Goal: Task Accomplishment & Management: Manage account settings

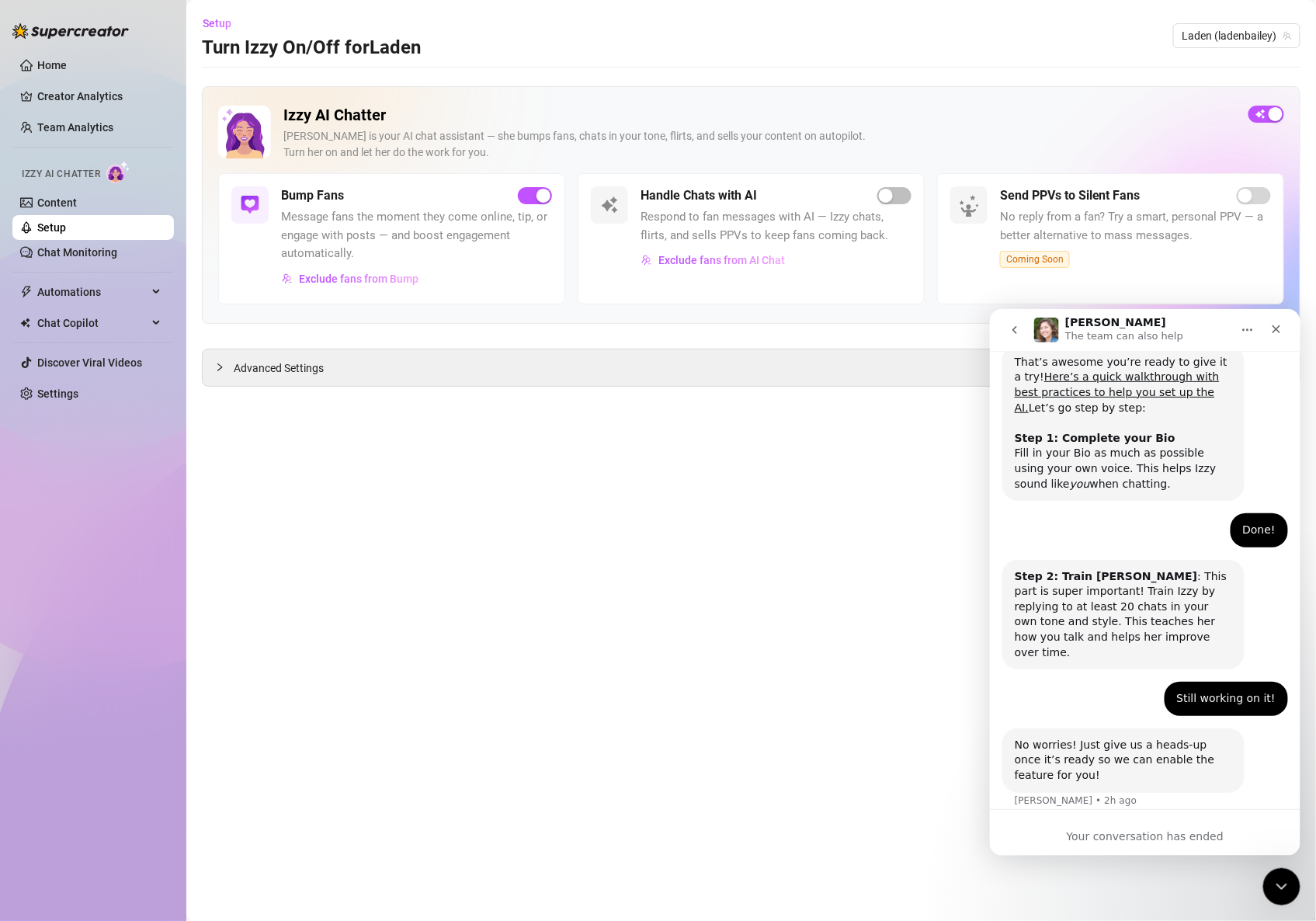
scroll to position [299, 0]
click at [54, 63] on link "Home" at bounding box center [52, 65] width 29 height 12
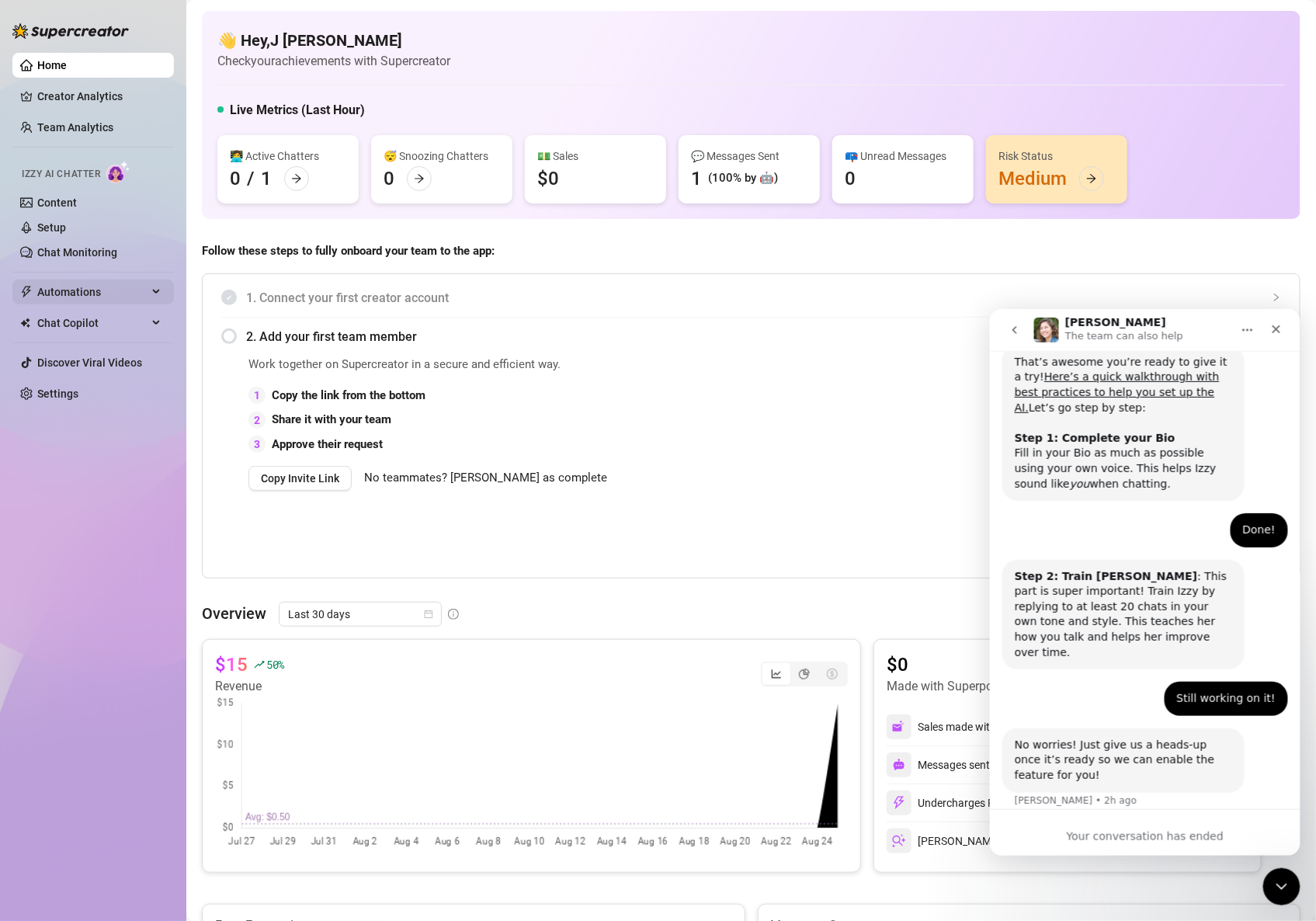
click at [106, 293] on span "Automations" at bounding box center [92, 292] width 110 height 25
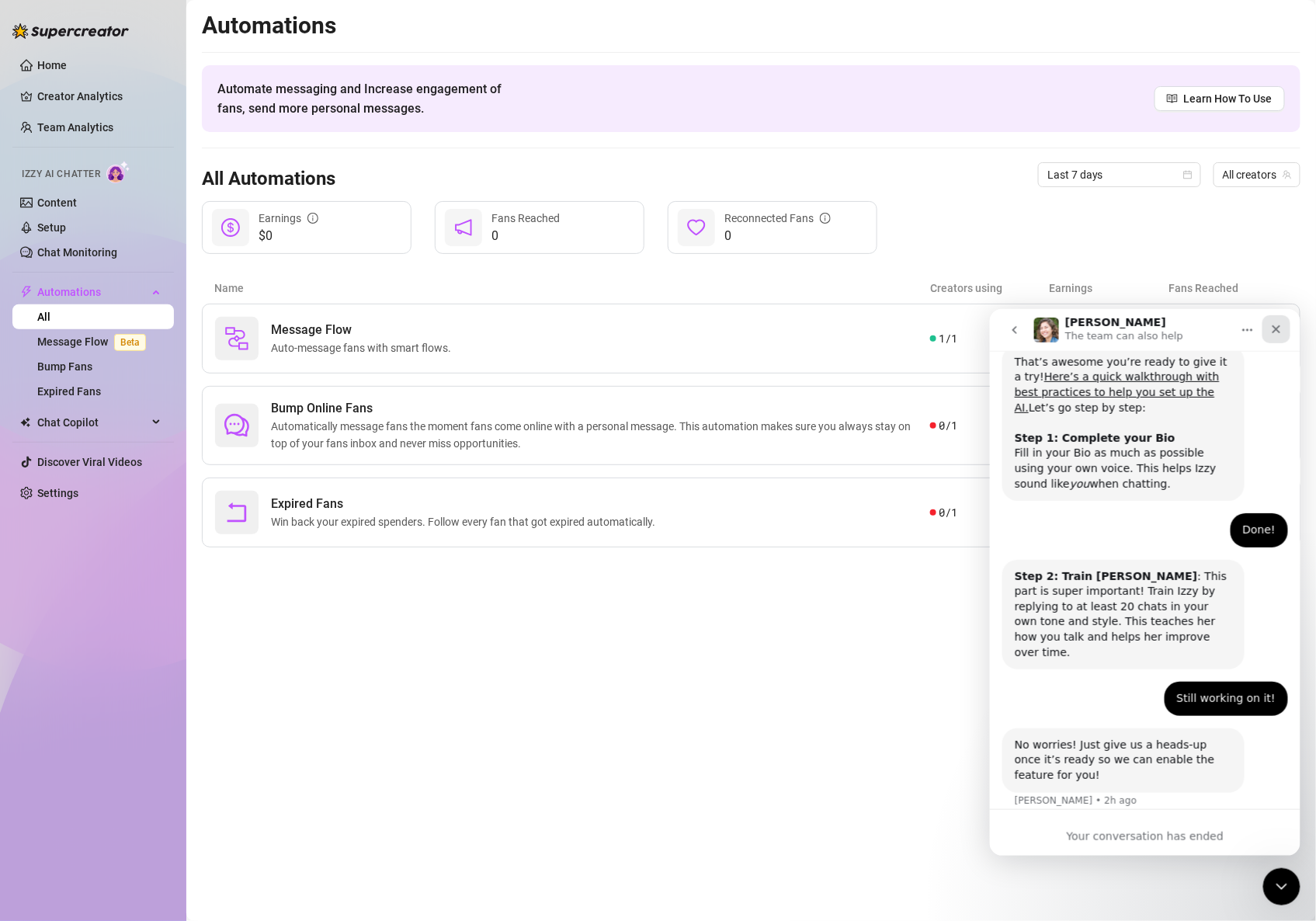
click at [1287, 327] on div "Close" at bounding box center [1275, 328] width 28 height 28
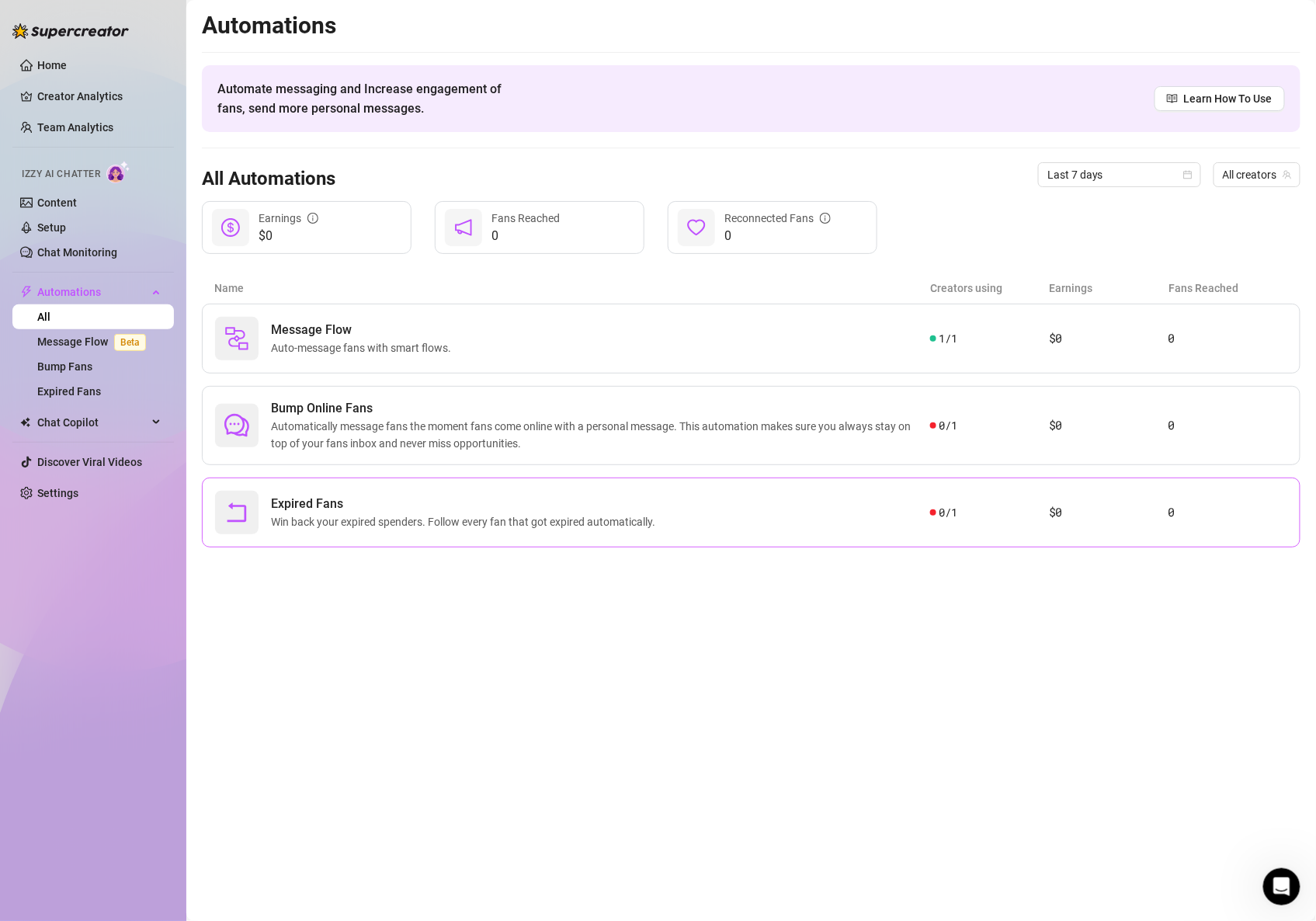
click at [872, 502] on div "Expired Fans Win back your expired spenders. Follow every fan that got expired …" at bounding box center [573, 512] width 716 height 43
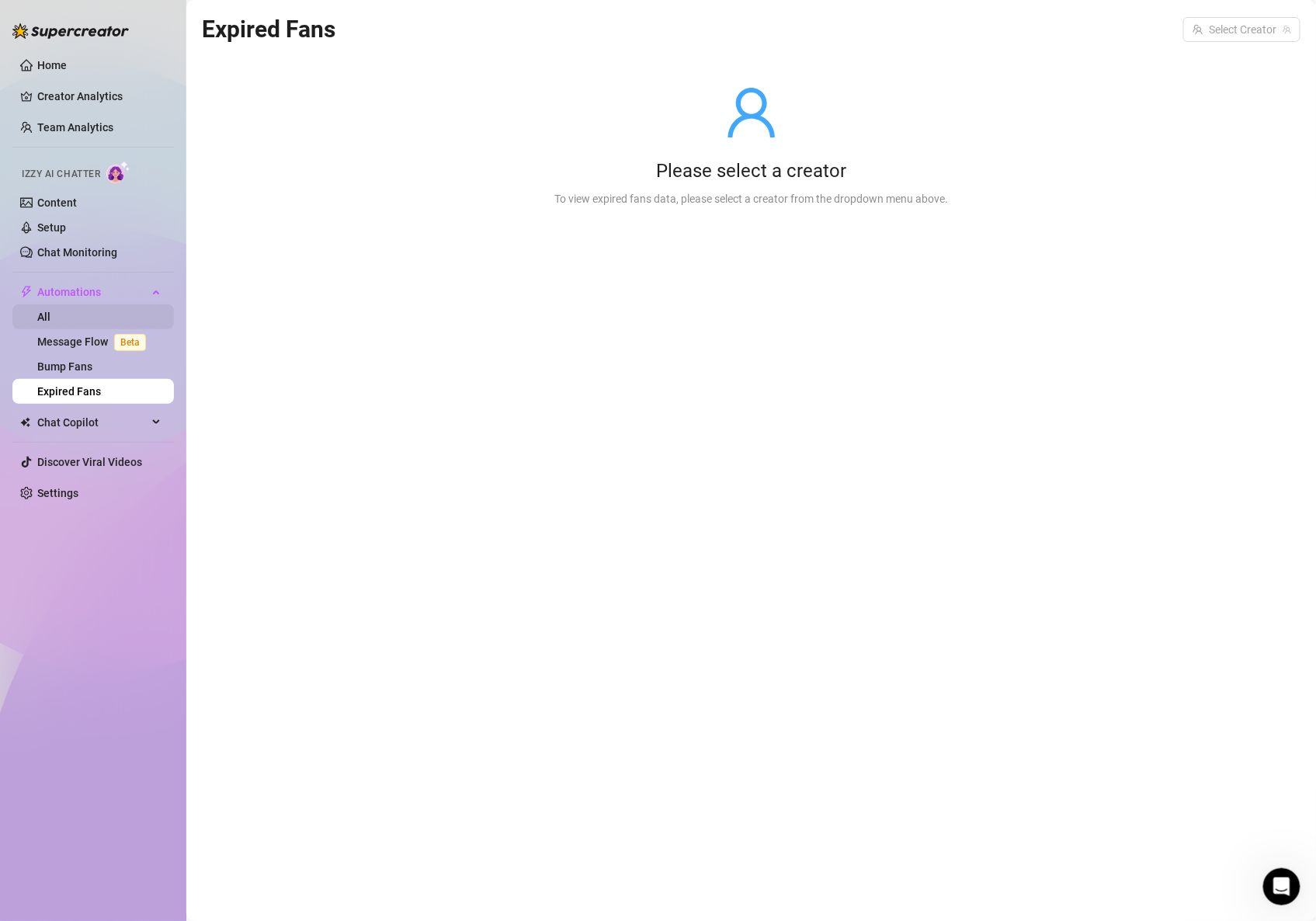
click at [37, 311] on link "All" at bounding box center [43, 317] width 13 height 12
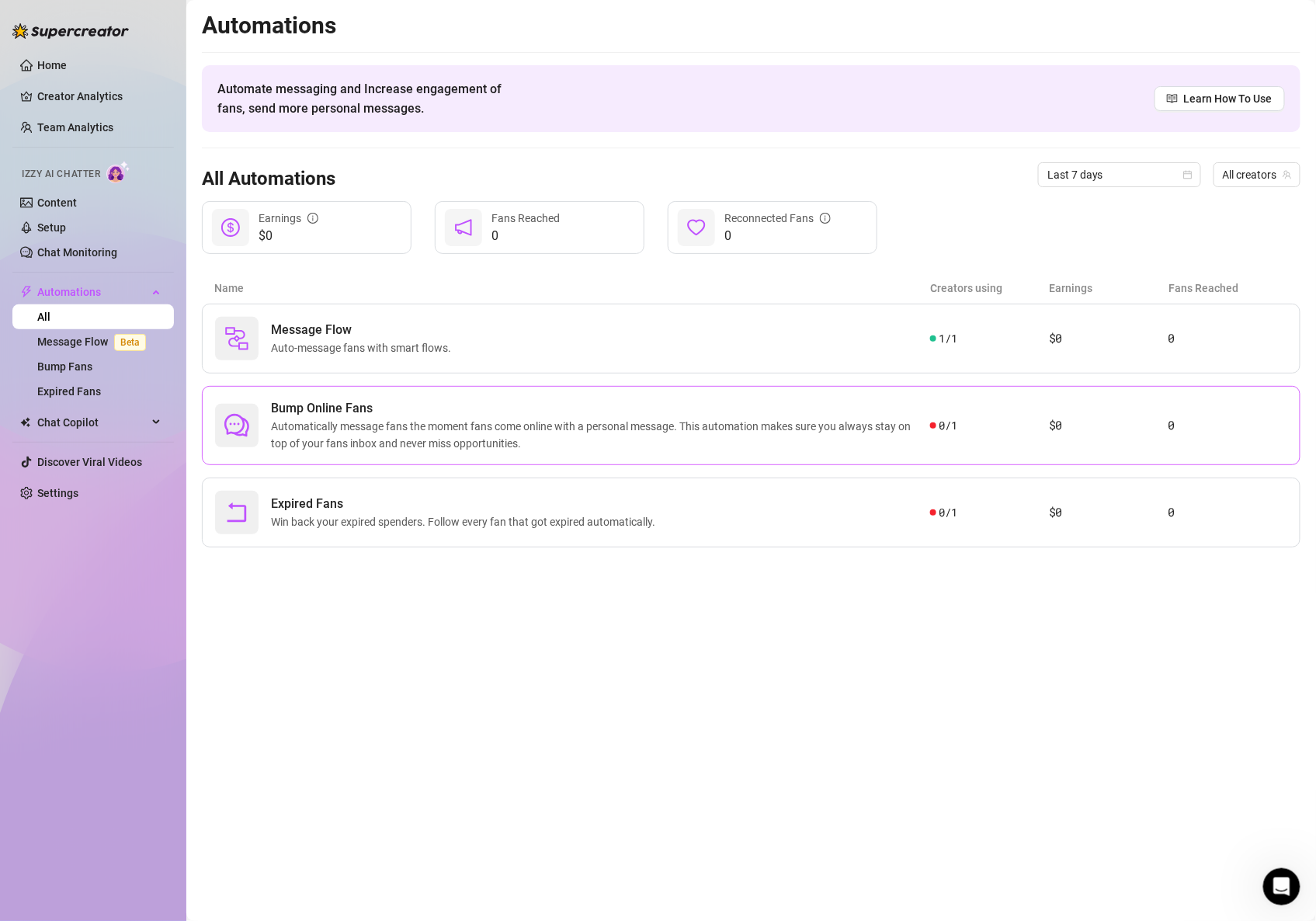
click at [408, 403] on span "Bump Online Fans" at bounding box center [600, 409] width 659 height 19
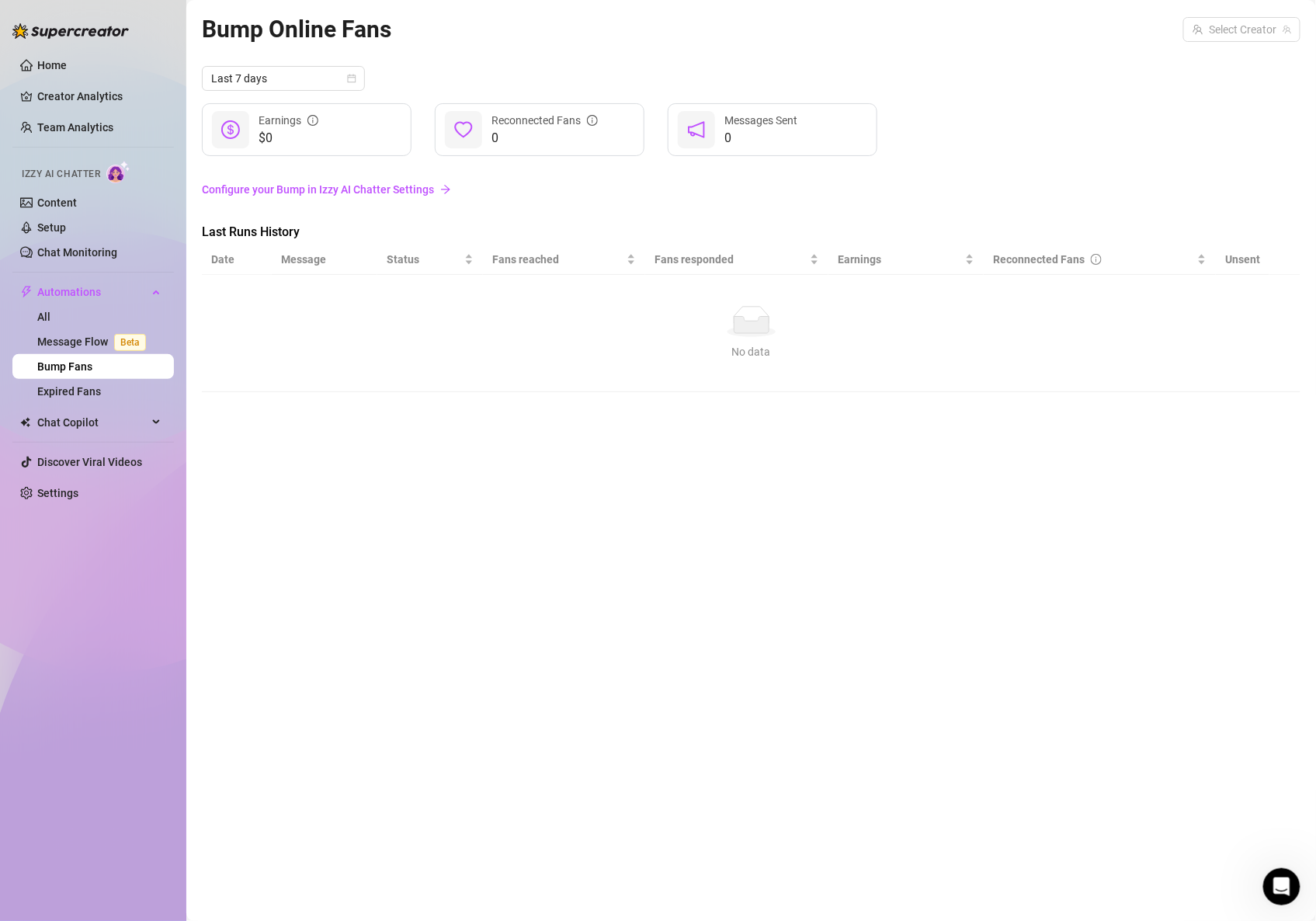
click at [93, 360] on link "Bump Fans" at bounding box center [65, 366] width 55 height 12
click at [99, 344] on link "Message Flow Beta" at bounding box center [94, 342] width 115 height 12
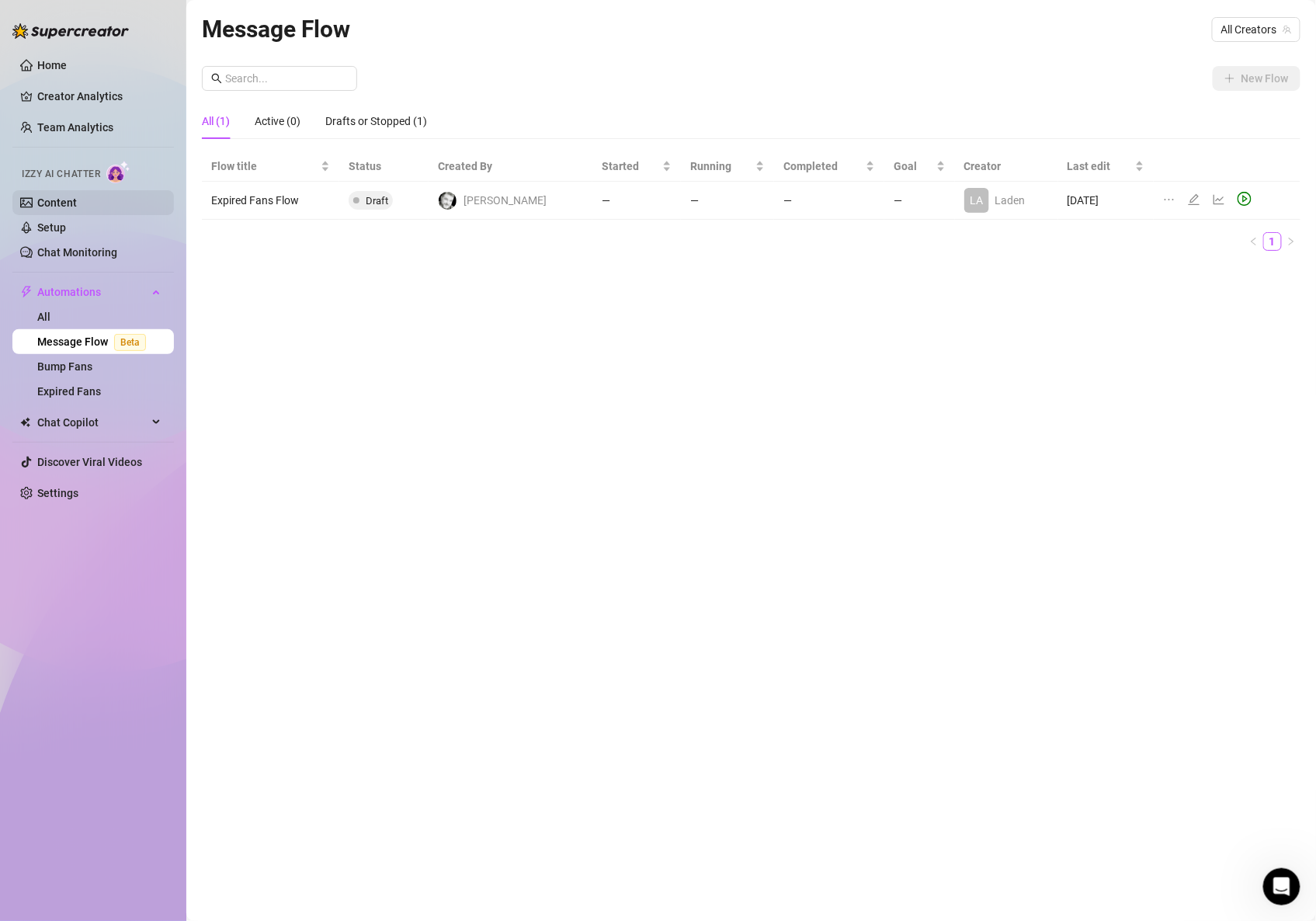
click at [59, 196] on link "Content" at bounding box center [57, 203] width 40 height 12
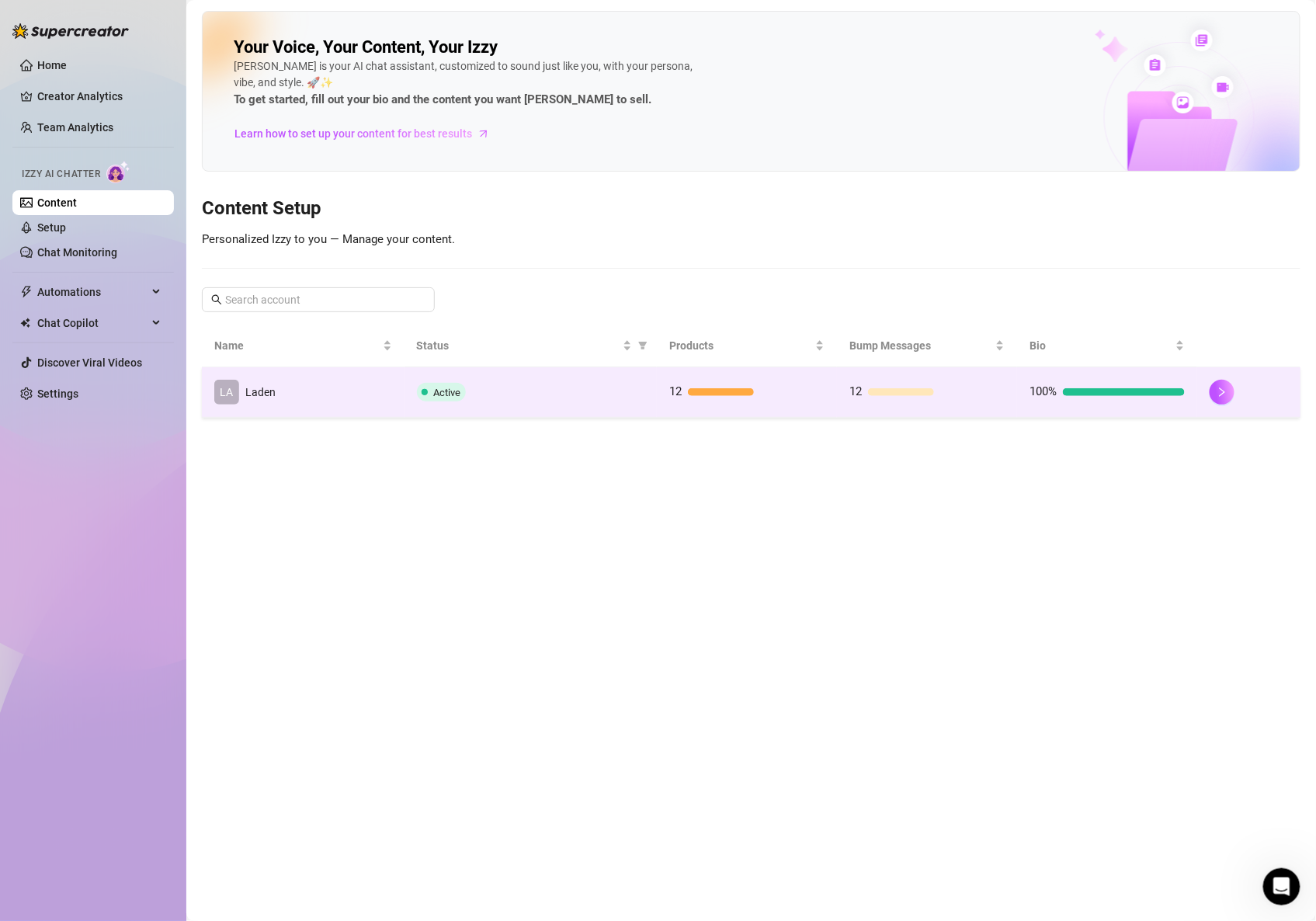
click at [435, 398] on span "Active" at bounding box center [447, 392] width 27 height 11
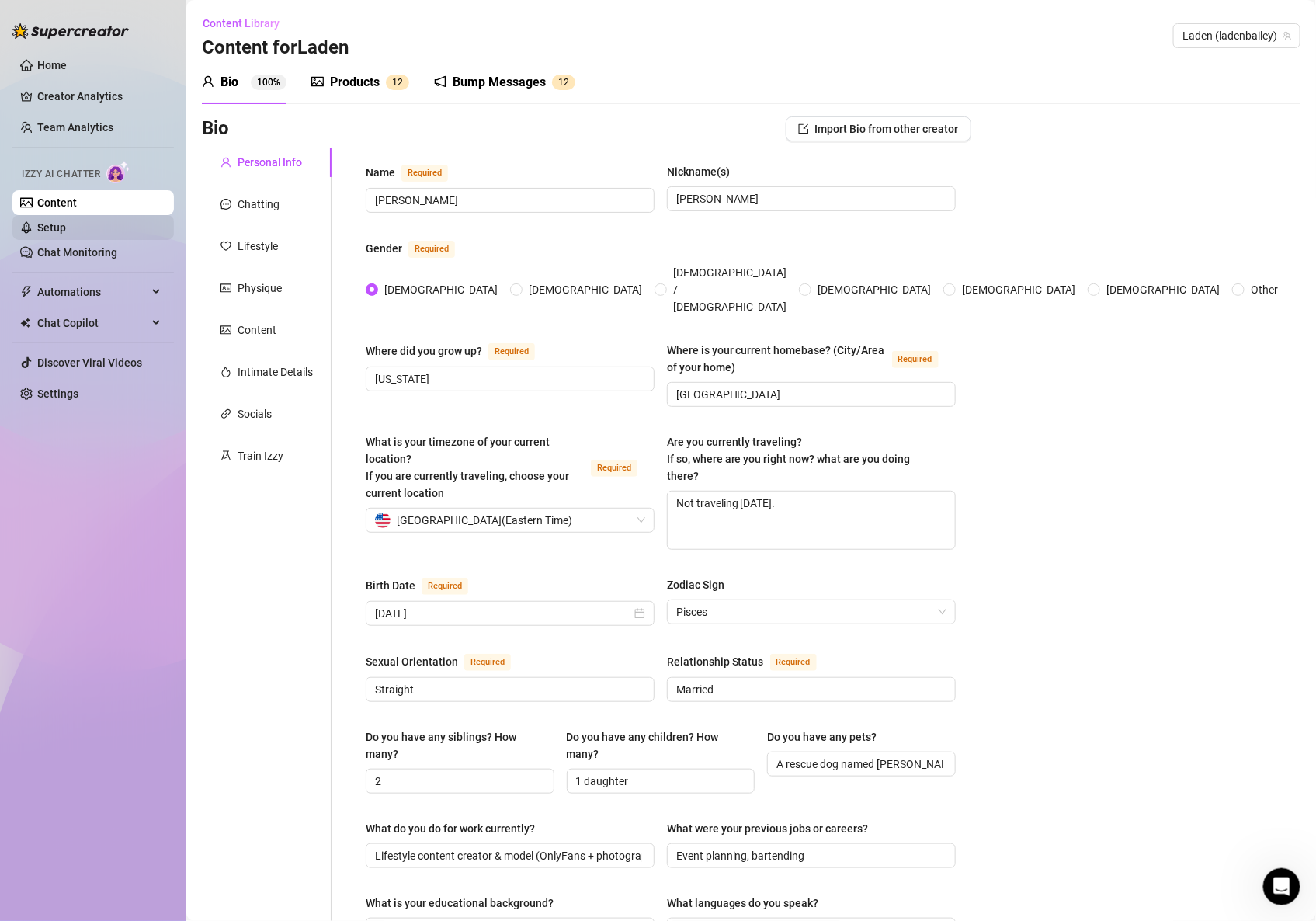
click at [66, 222] on link "Setup" at bounding box center [51, 228] width 29 height 12
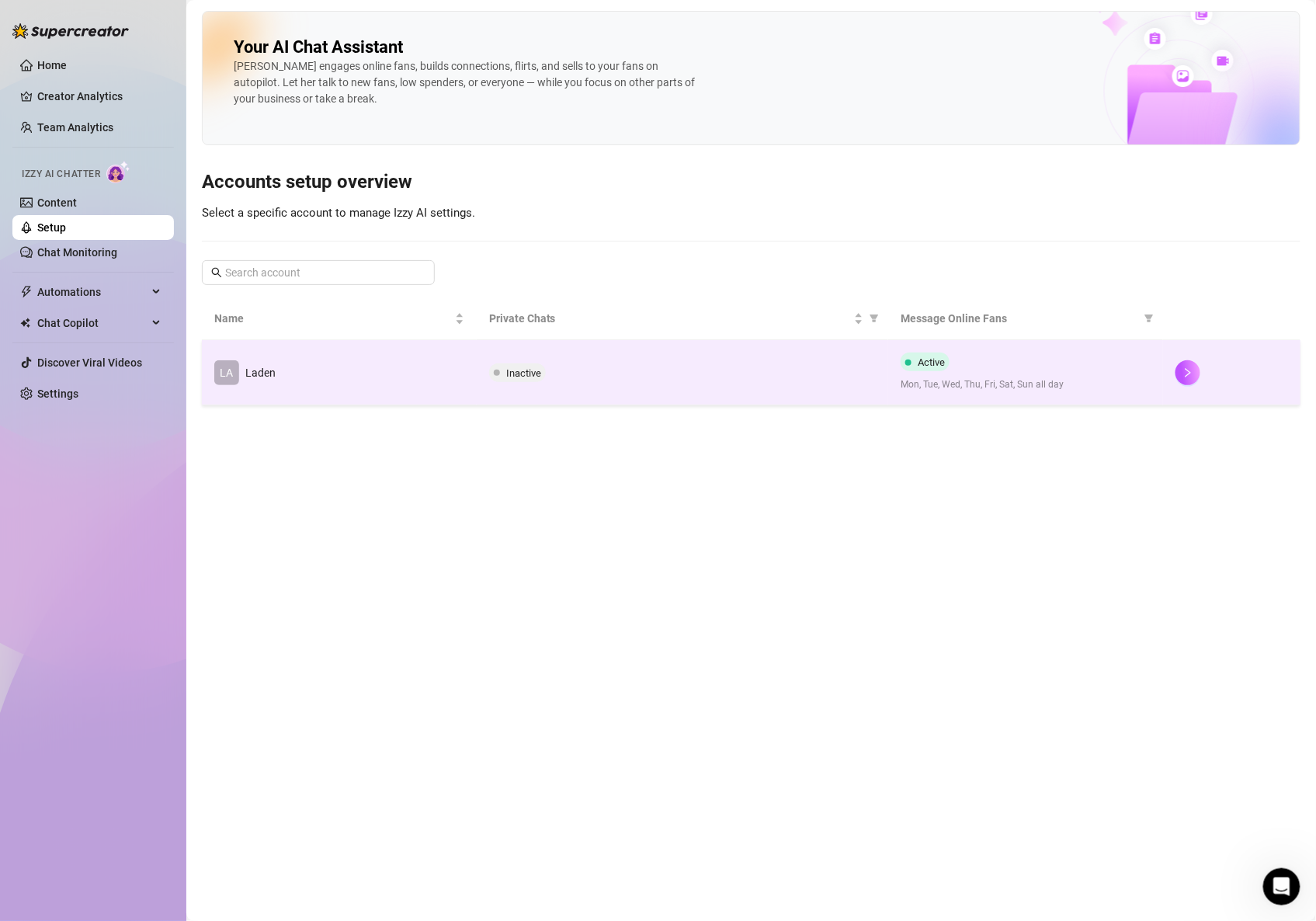
click at [501, 383] on td "Inactive" at bounding box center [683, 372] width 413 height 65
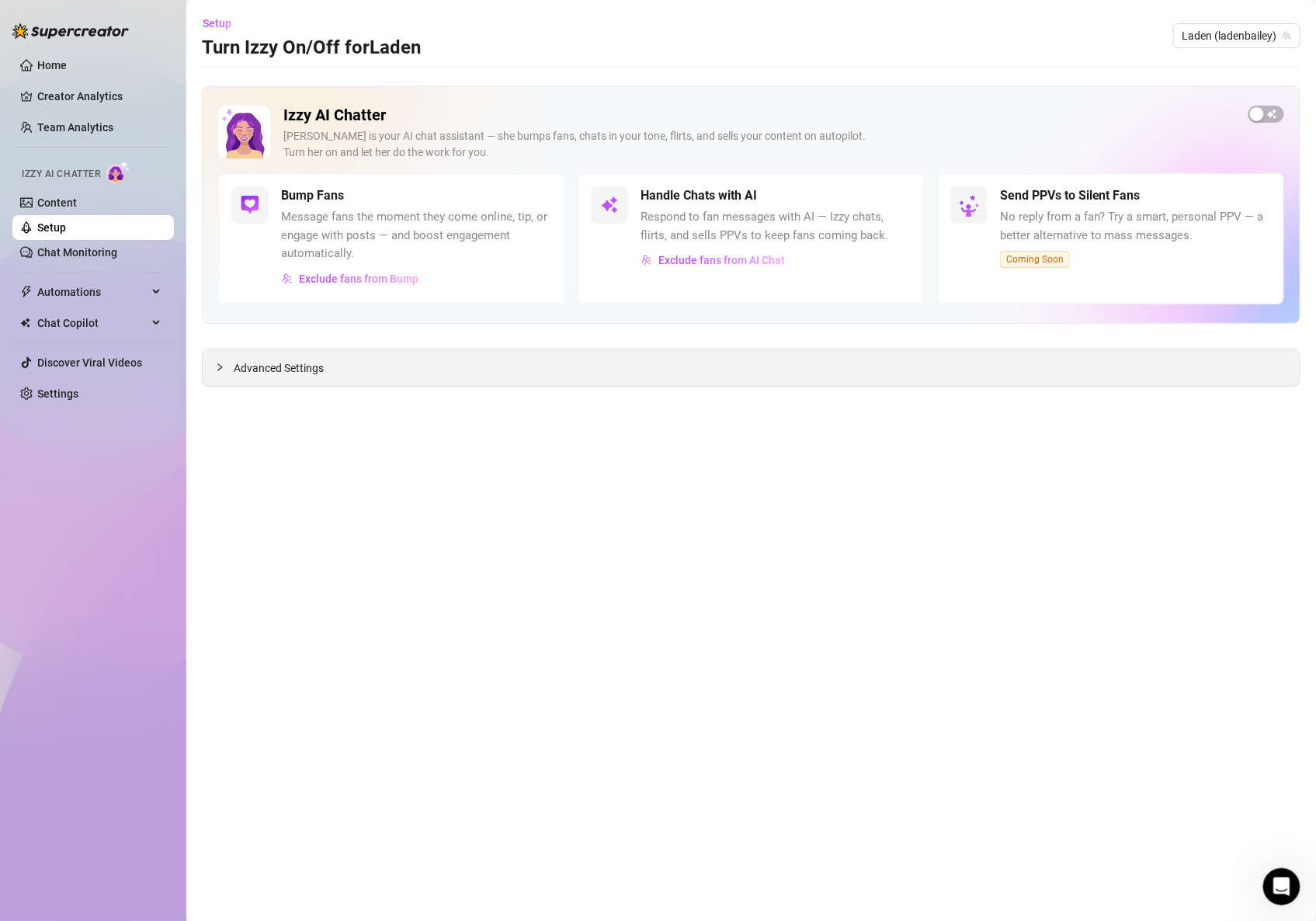
click at [315, 362] on span "Advanced Settings" at bounding box center [279, 368] width 90 height 17
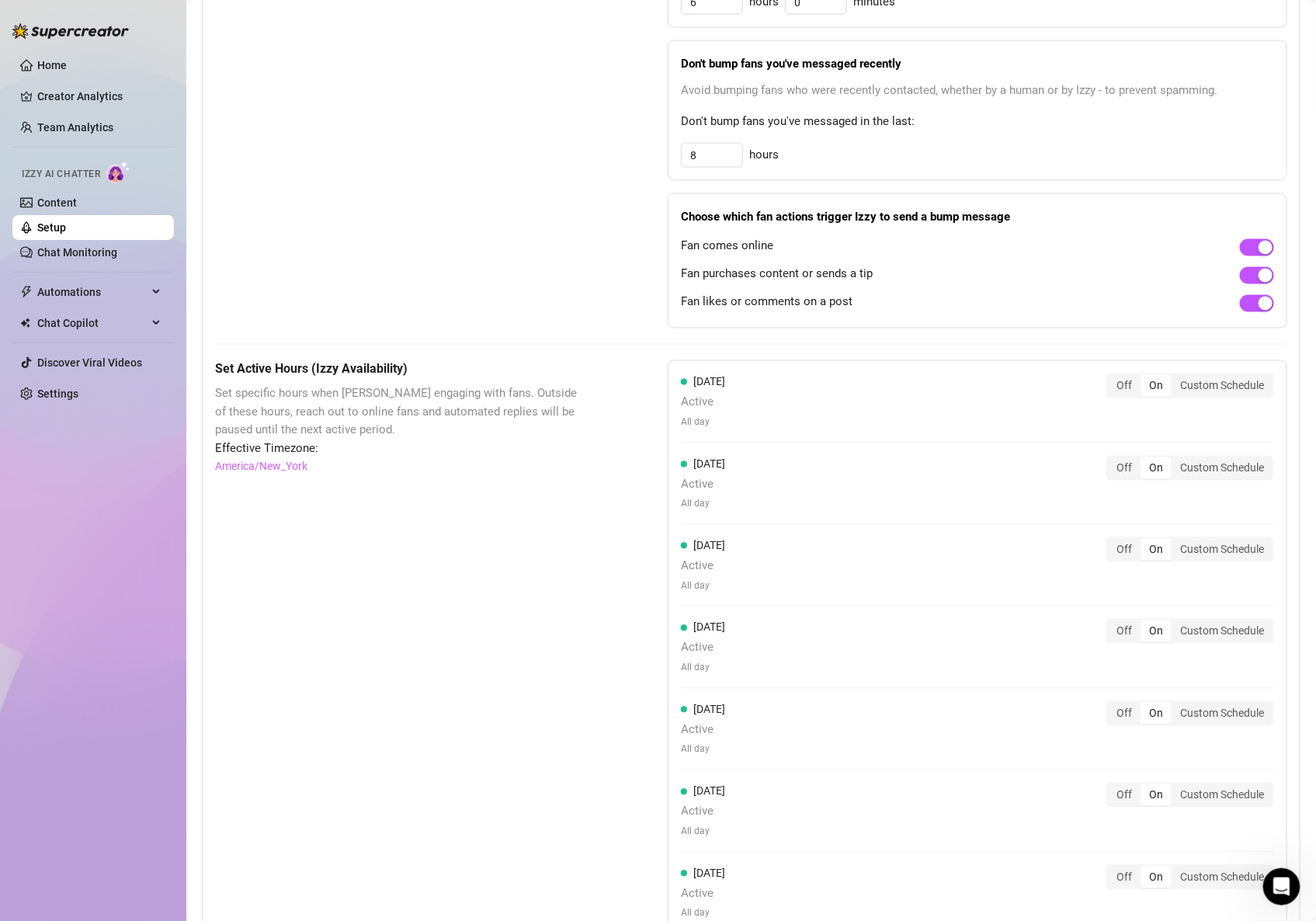
scroll to position [883, 0]
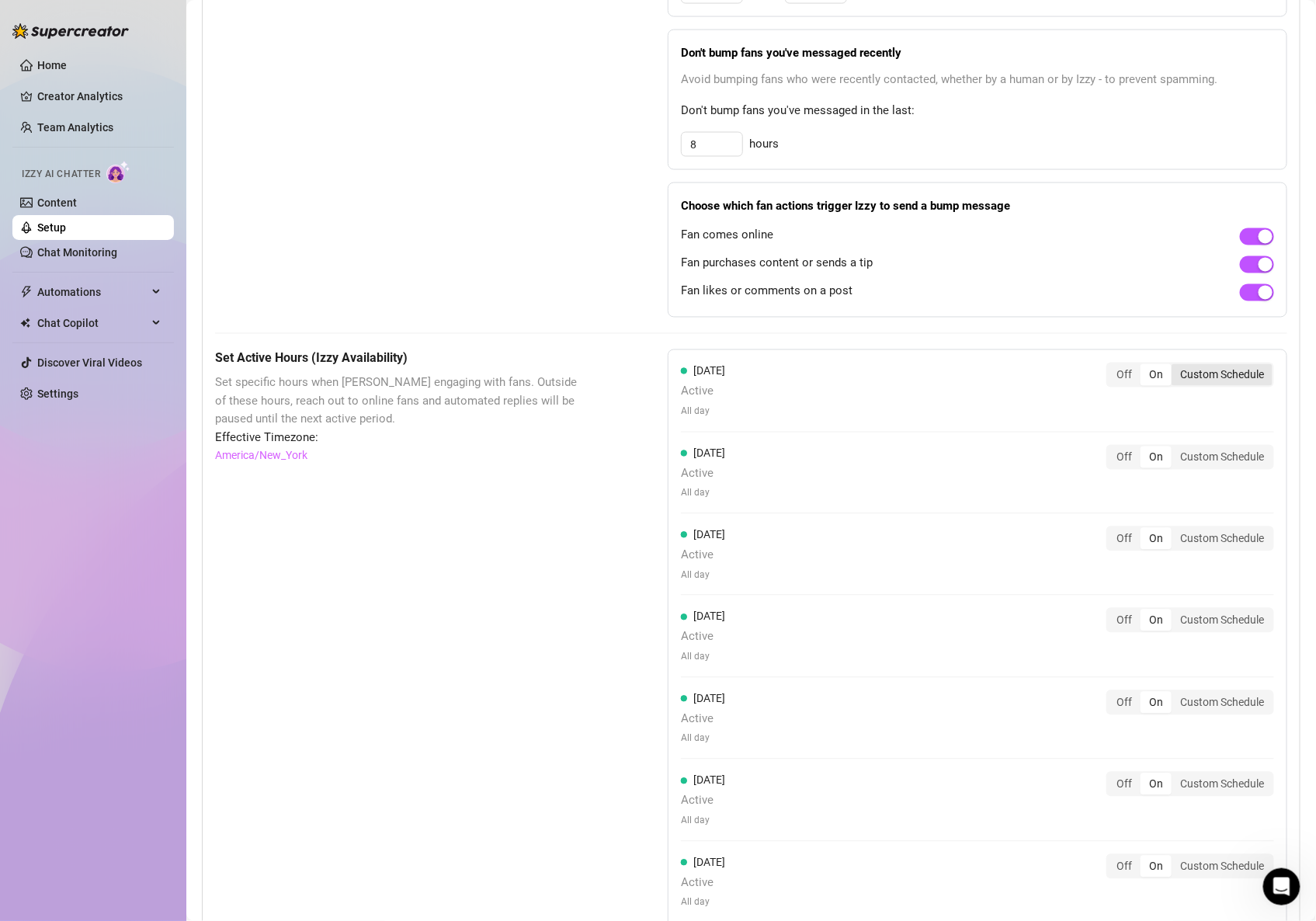
click at [1197, 378] on div "Custom Schedule" at bounding box center [1222, 375] width 101 height 22
click at [1176, 367] on input "Custom Schedule" at bounding box center [1176, 367] width 0 height 0
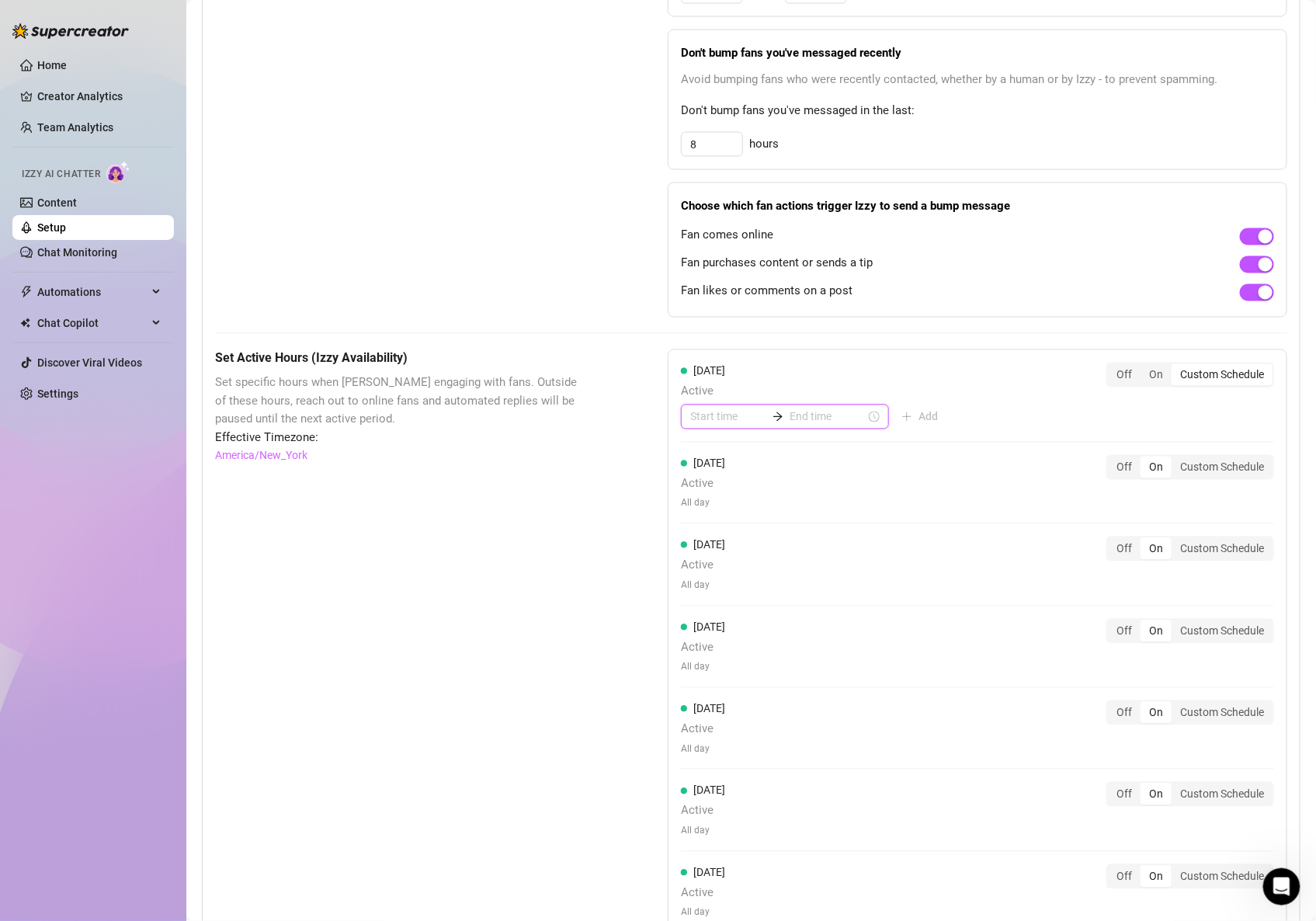
click at [722, 415] on input at bounding box center [729, 417] width 76 height 17
type input "00:05"
click at [700, 575] on div "05" at bounding box center [698, 570] width 37 height 22
click at [738, 589] on div "30" at bounding box center [742, 591] width 37 height 22
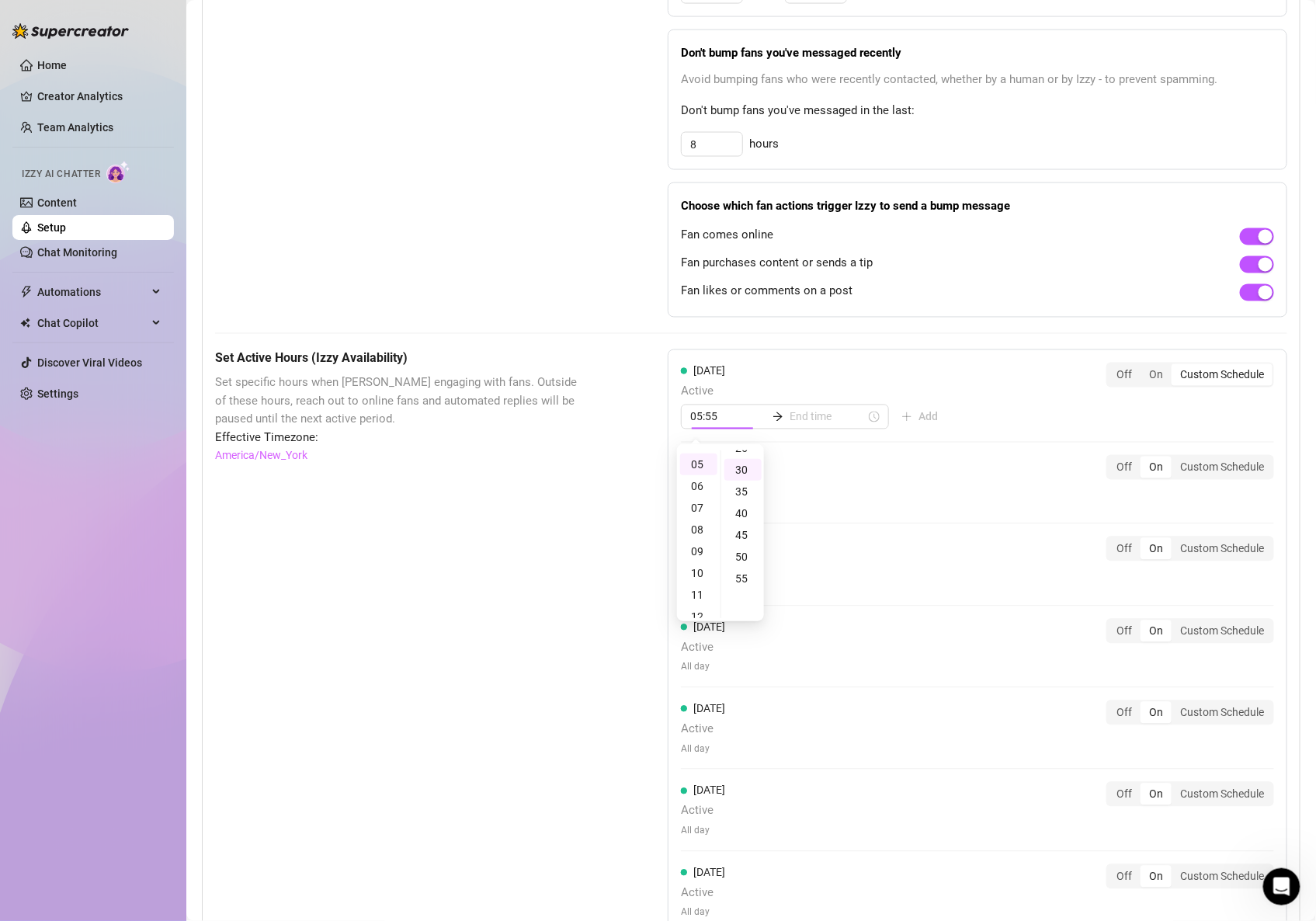
scroll to position [128, 0]
click at [729, 416] on input "05:30" at bounding box center [729, 417] width 76 height 17
type input "05:30"
click at [797, 420] on input at bounding box center [828, 417] width 76 height 17
type input "05:30"
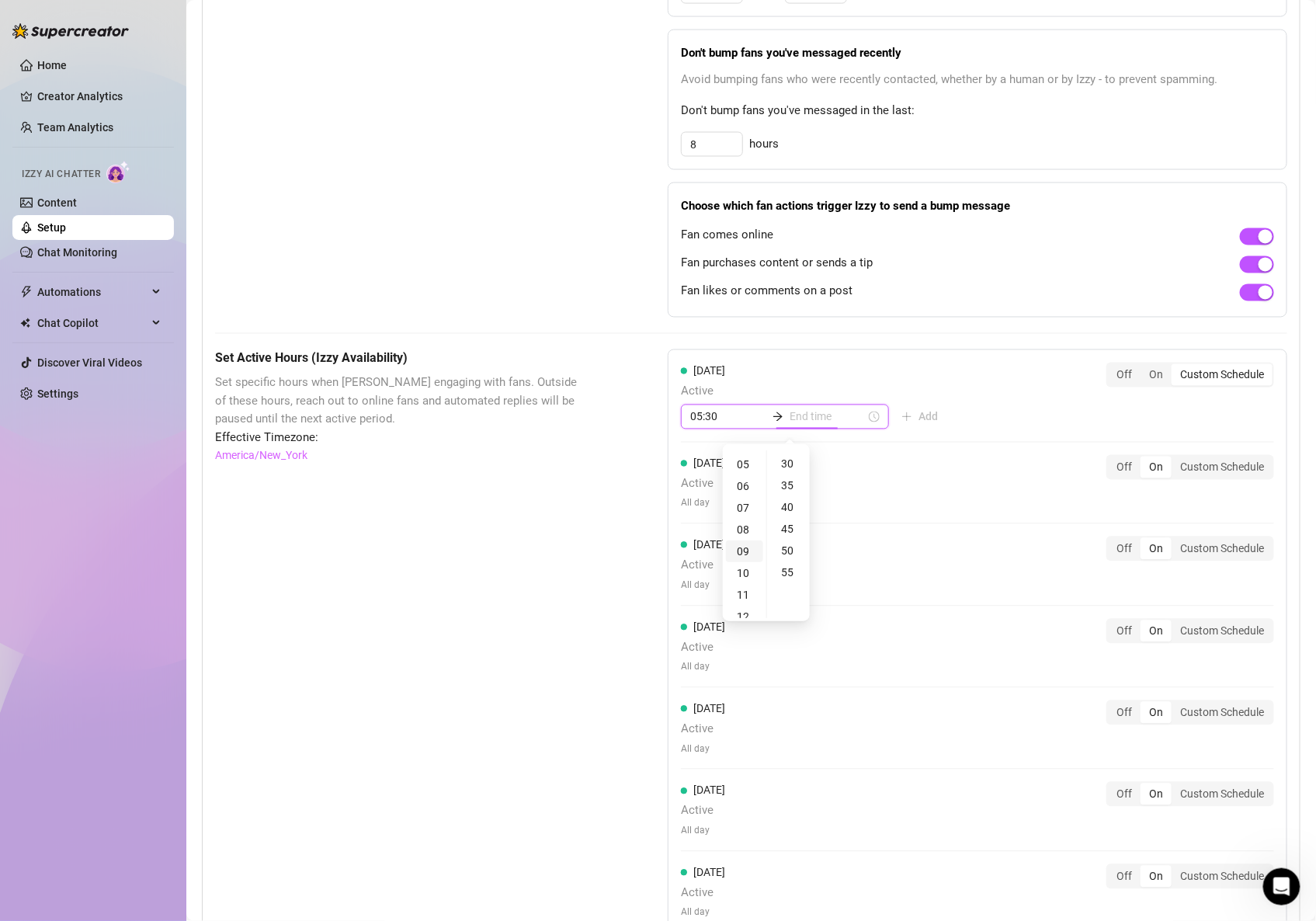
type input "08:30"
type input "12:30"
click at [746, 601] on div "19" at bounding box center [744, 608] width 37 height 22
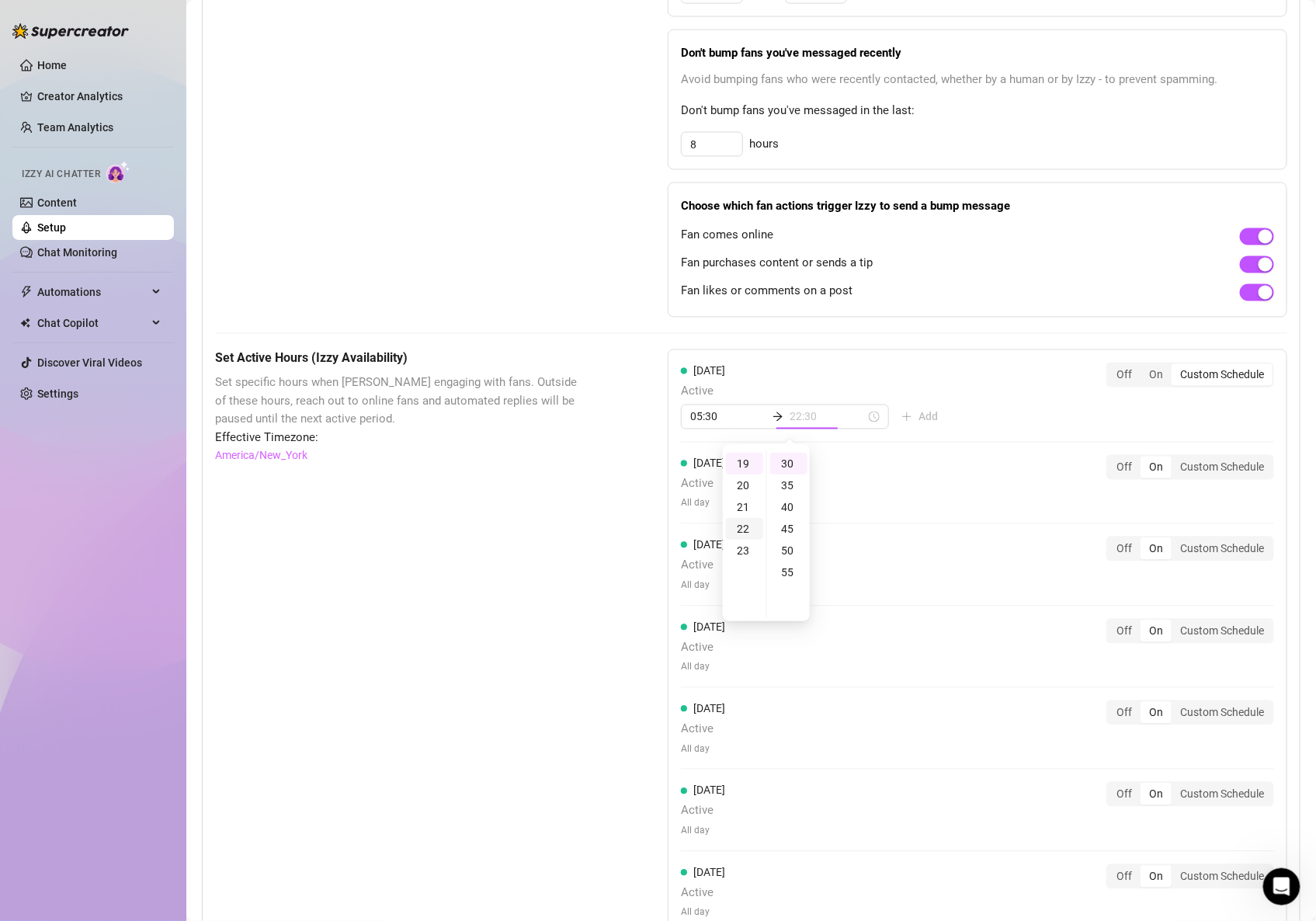
scroll to position [422, 0]
click at [745, 538] on div "23" at bounding box center [744, 538] width 37 height 22
click at [784, 531] on div "45" at bounding box center [788, 529] width 37 height 22
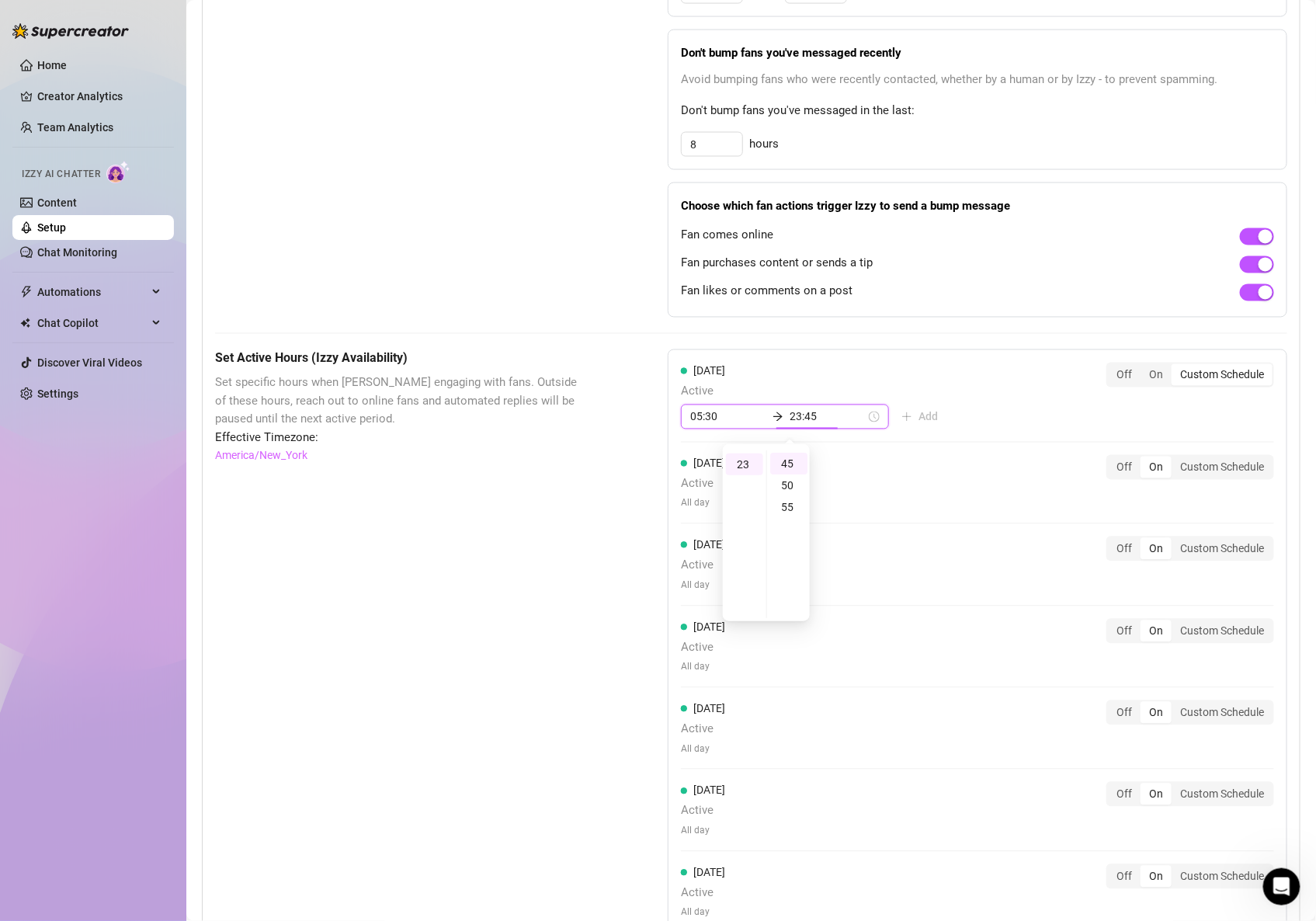
click at [811, 417] on input "23:45" at bounding box center [828, 417] width 76 height 17
type input "23:45pm"
click at [1009, 420] on div "[DATE] Active 05:30 23:45pm Add Off On Custom Schedule [DATE] Active All day Of…" at bounding box center [978, 648] width 619 height 597
click at [1192, 479] on div "Custom Schedule" at bounding box center [1222, 467] width 101 height 22
click at [1176, 459] on input "Custom Schedule" at bounding box center [1176, 459] width 0 height 0
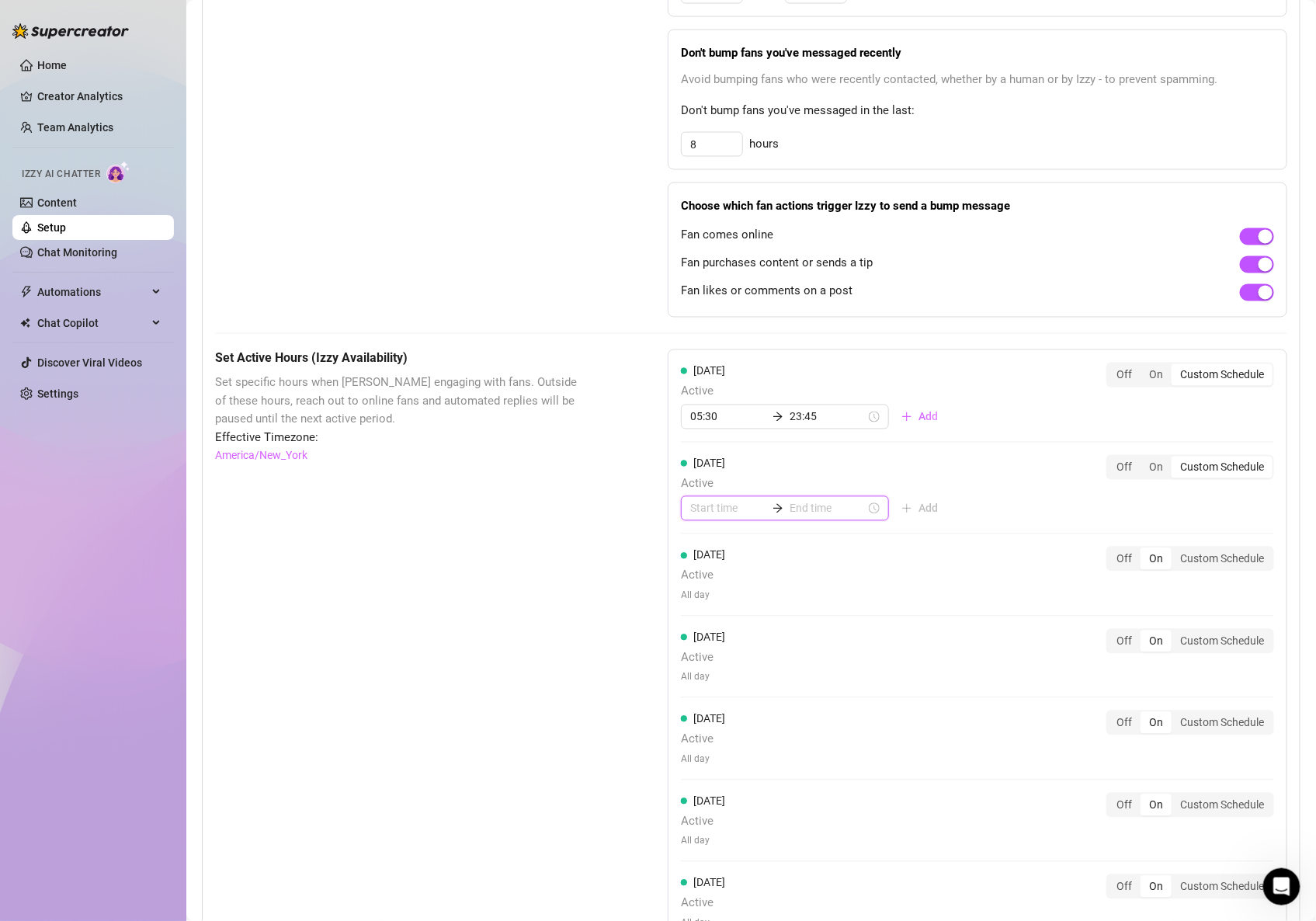
click at [726, 516] on input at bounding box center [729, 509] width 76 height 17
click at [787, 478] on span "Active" at bounding box center [815, 485] width 269 height 19
click at [734, 512] on input at bounding box center [729, 509] width 76 height 17
click at [699, 611] on div "05" at bounding box center [698, 613] width 37 height 22
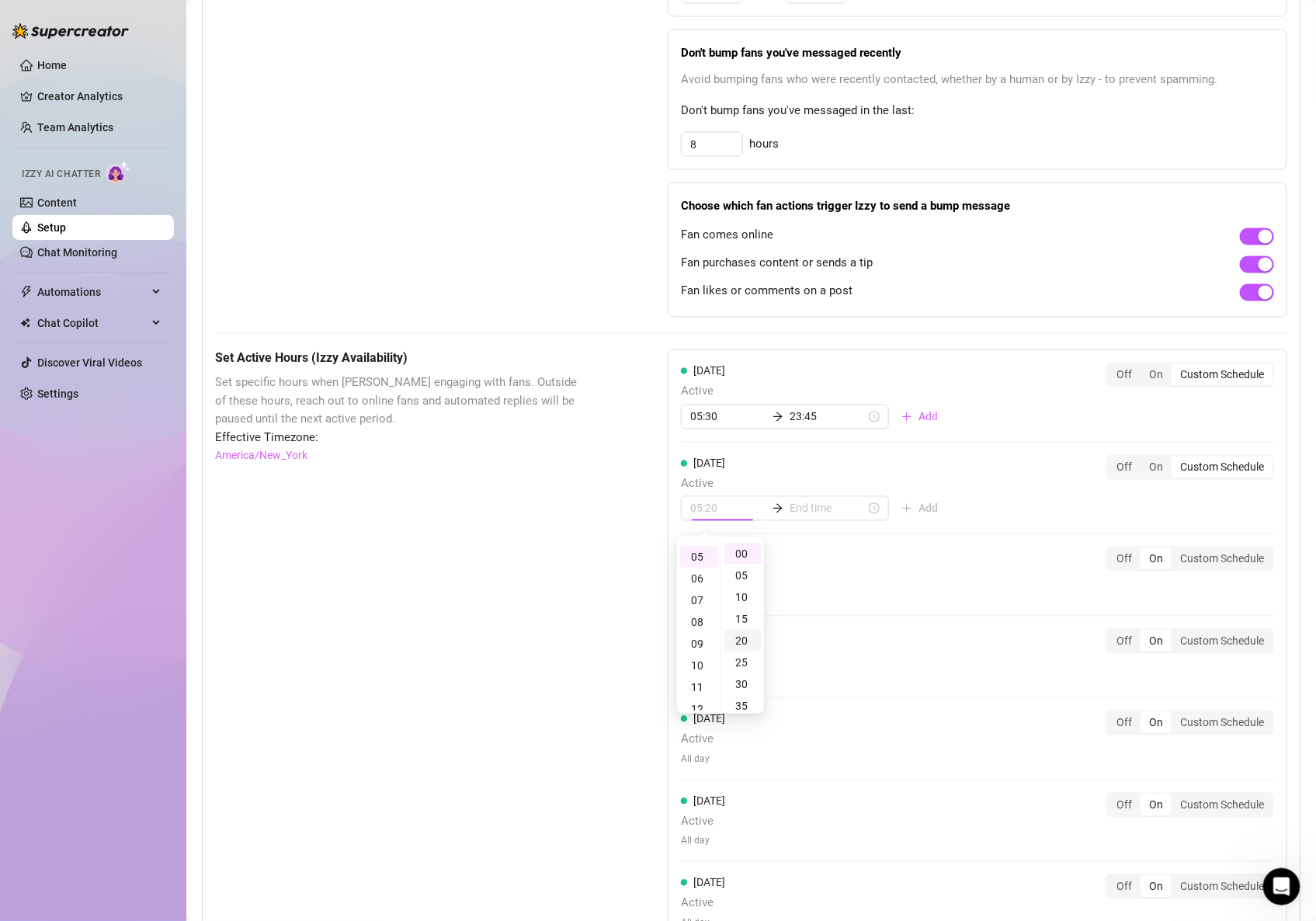
scroll to position [115, 0]
click at [749, 570] on div "30" at bounding box center [742, 569] width 37 height 22
type input "05:30"
click at [812, 504] on input at bounding box center [828, 509] width 76 height 17
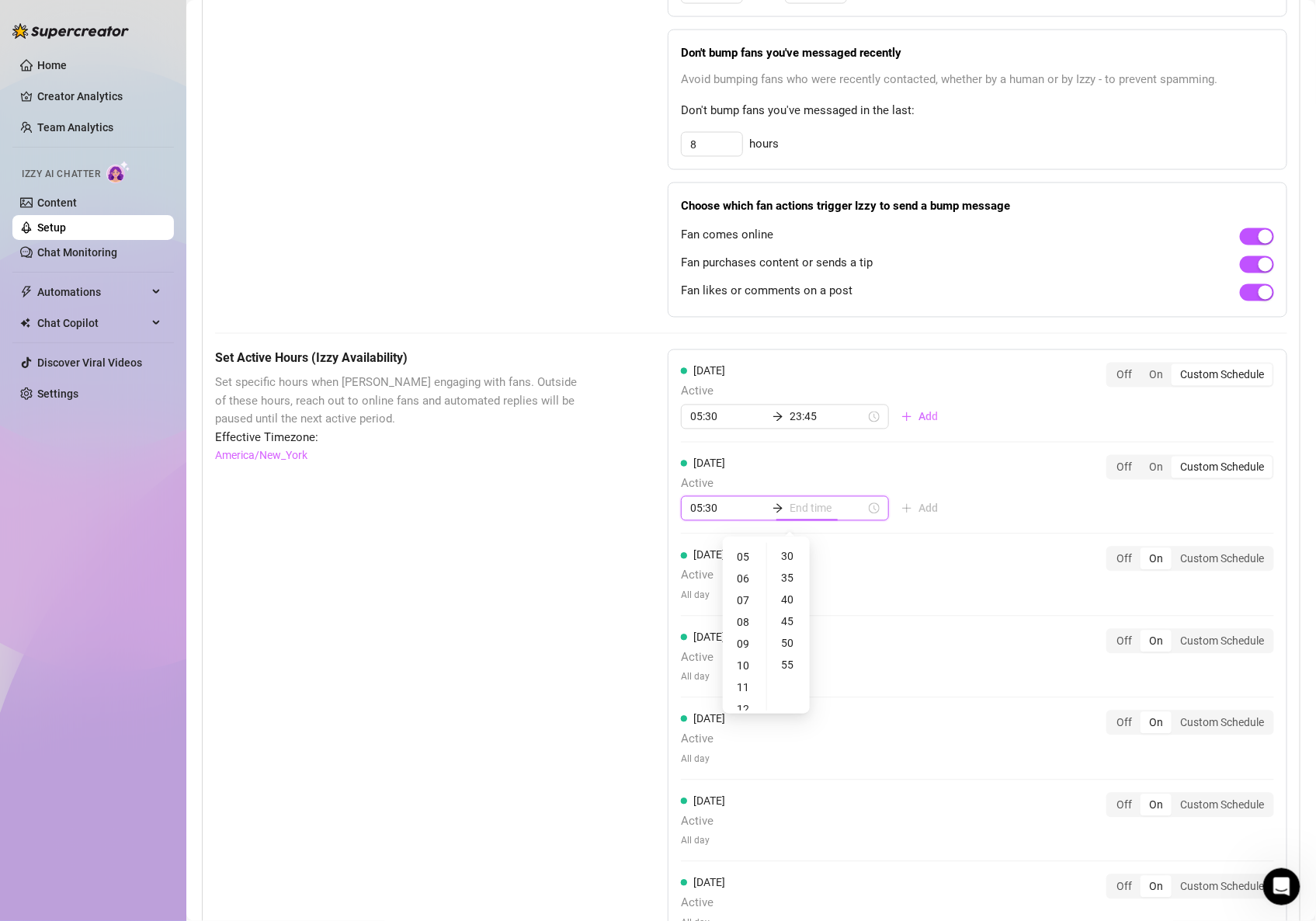
type input "05:30"
type input "21:30"
click at [748, 556] on div "23" at bounding box center [744, 553] width 37 height 22
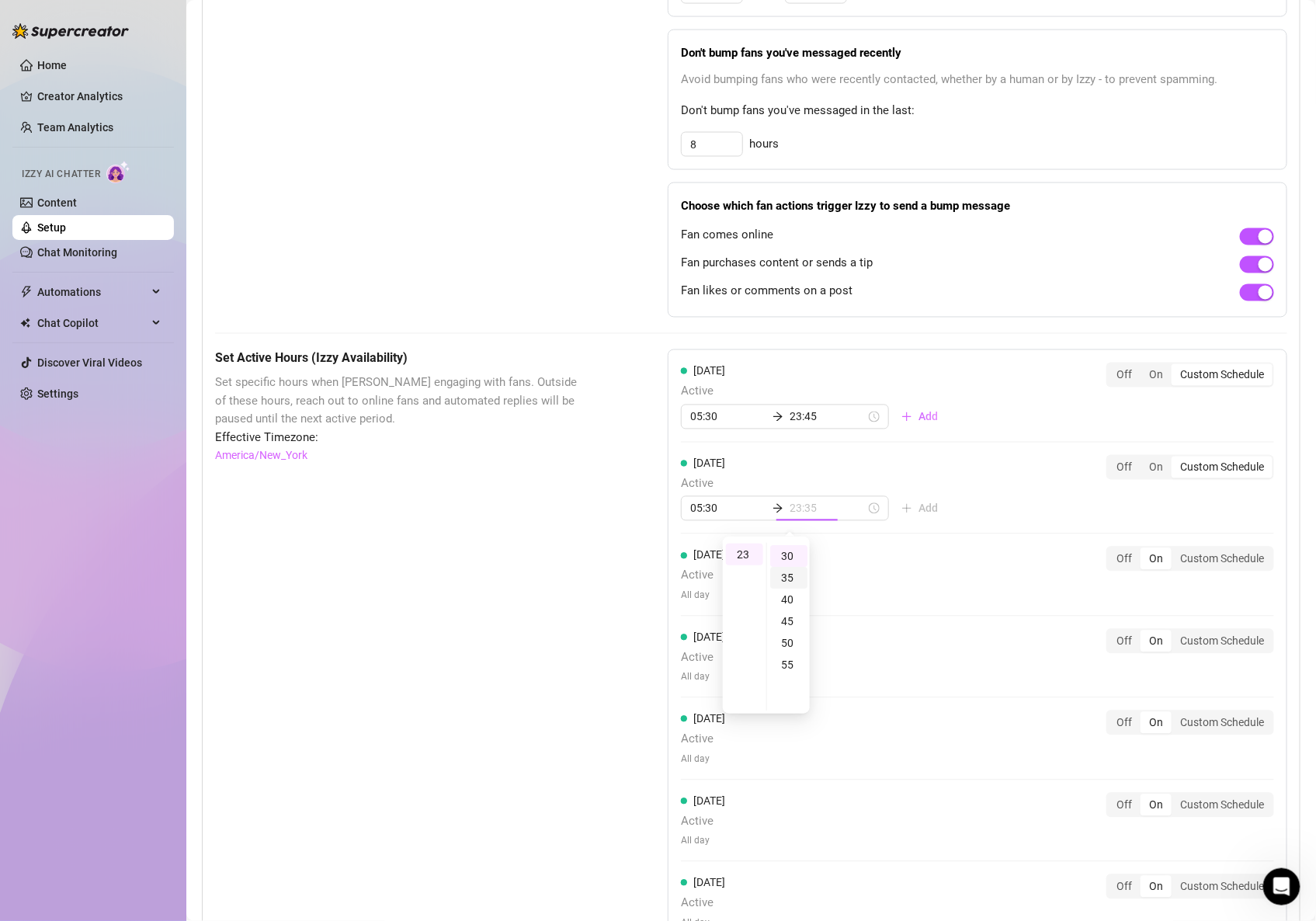
click at [783, 572] on div "35" at bounding box center [788, 577] width 37 height 22
type input "23:35"
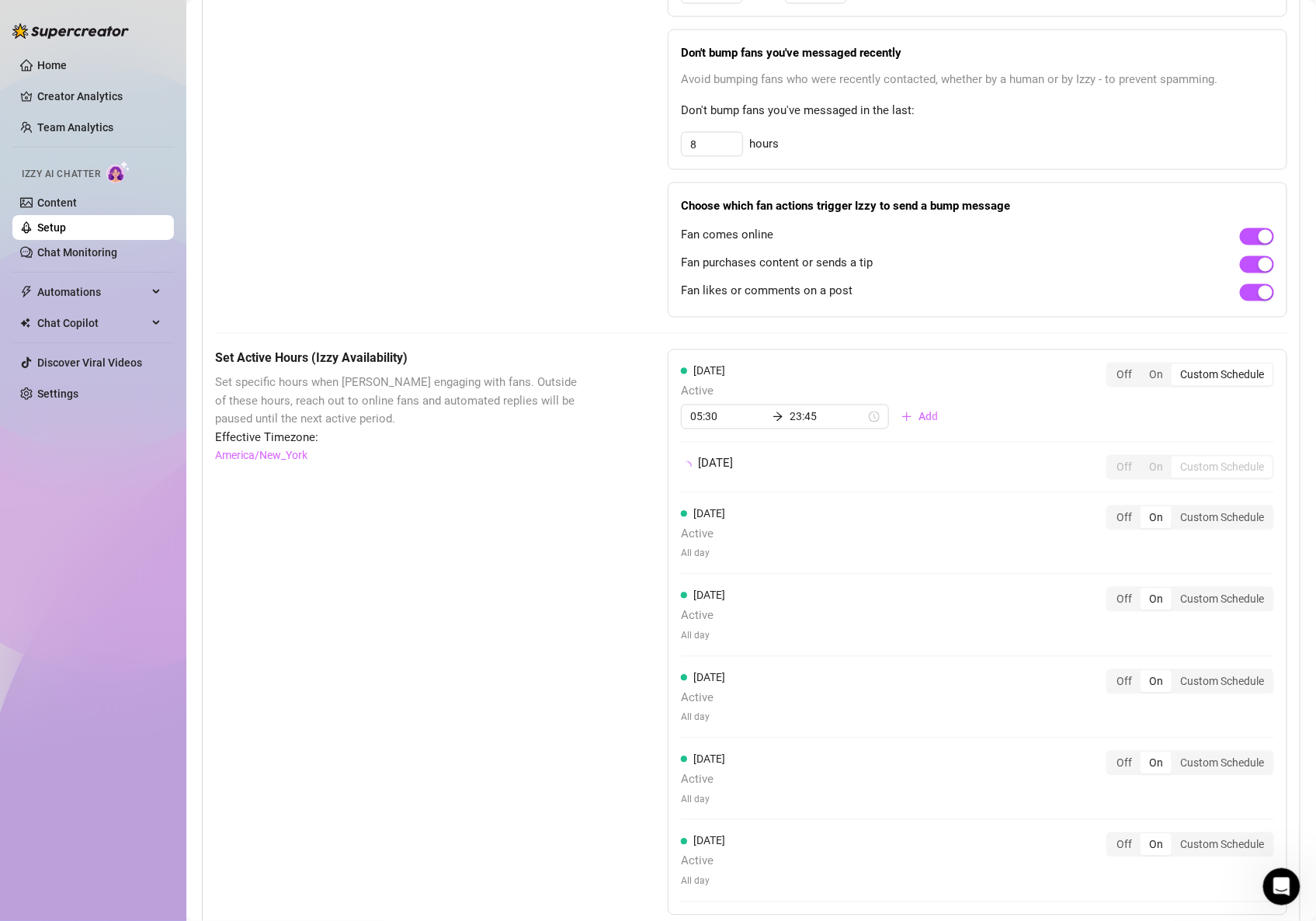
click at [962, 504] on div "[DATE] Active 05:30 23:45 Add Off On Custom Schedule [DATE] Off On Custom Sched…" at bounding box center [978, 633] width 619 height 566
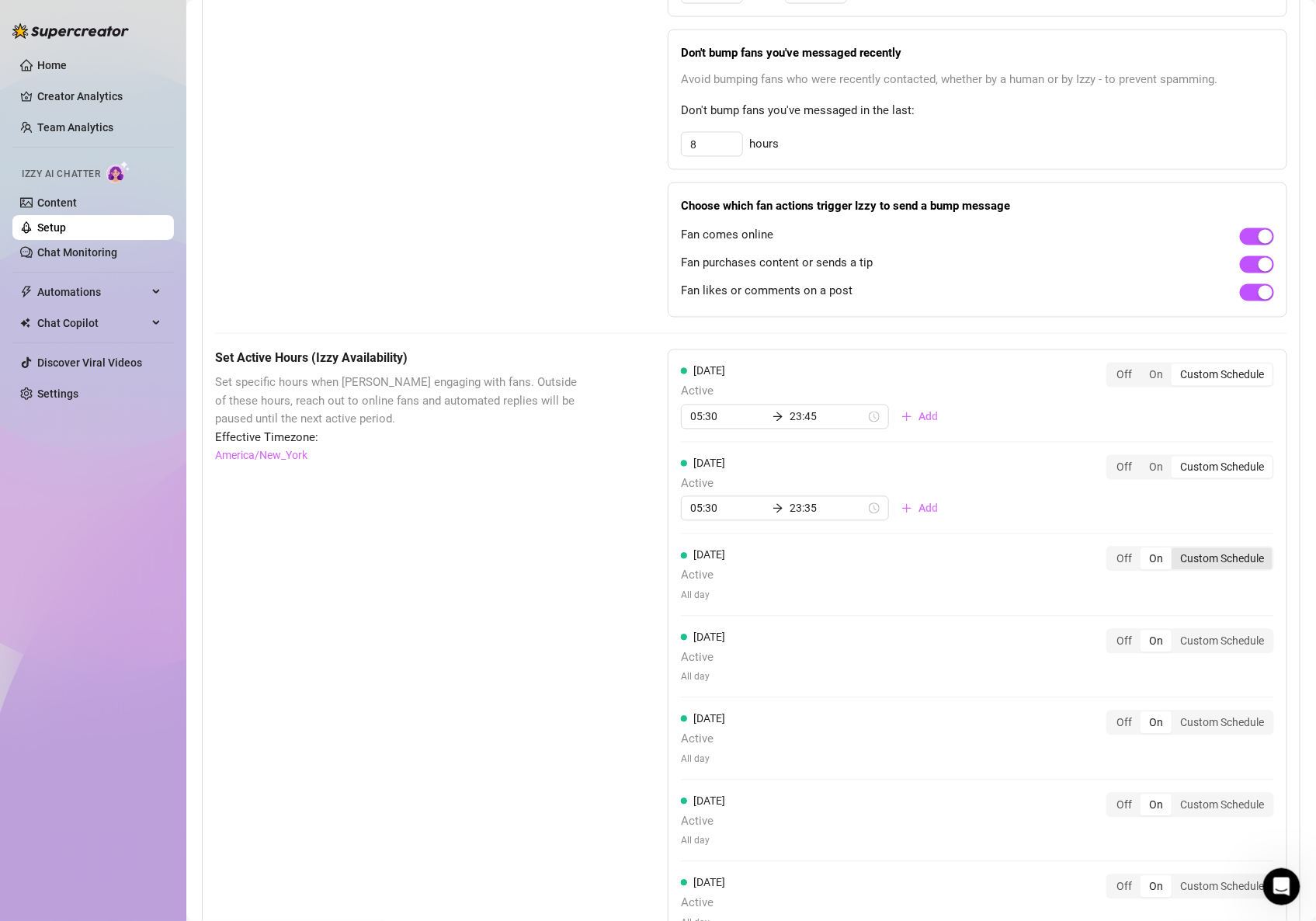
click at [1200, 557] on div "Custom Schedule" at bounding box center [1222, 559] width 101 height 22
click at [1176, 551] on input "Custom Schedule" at bounding box center [1176, 551] width 0 height 0
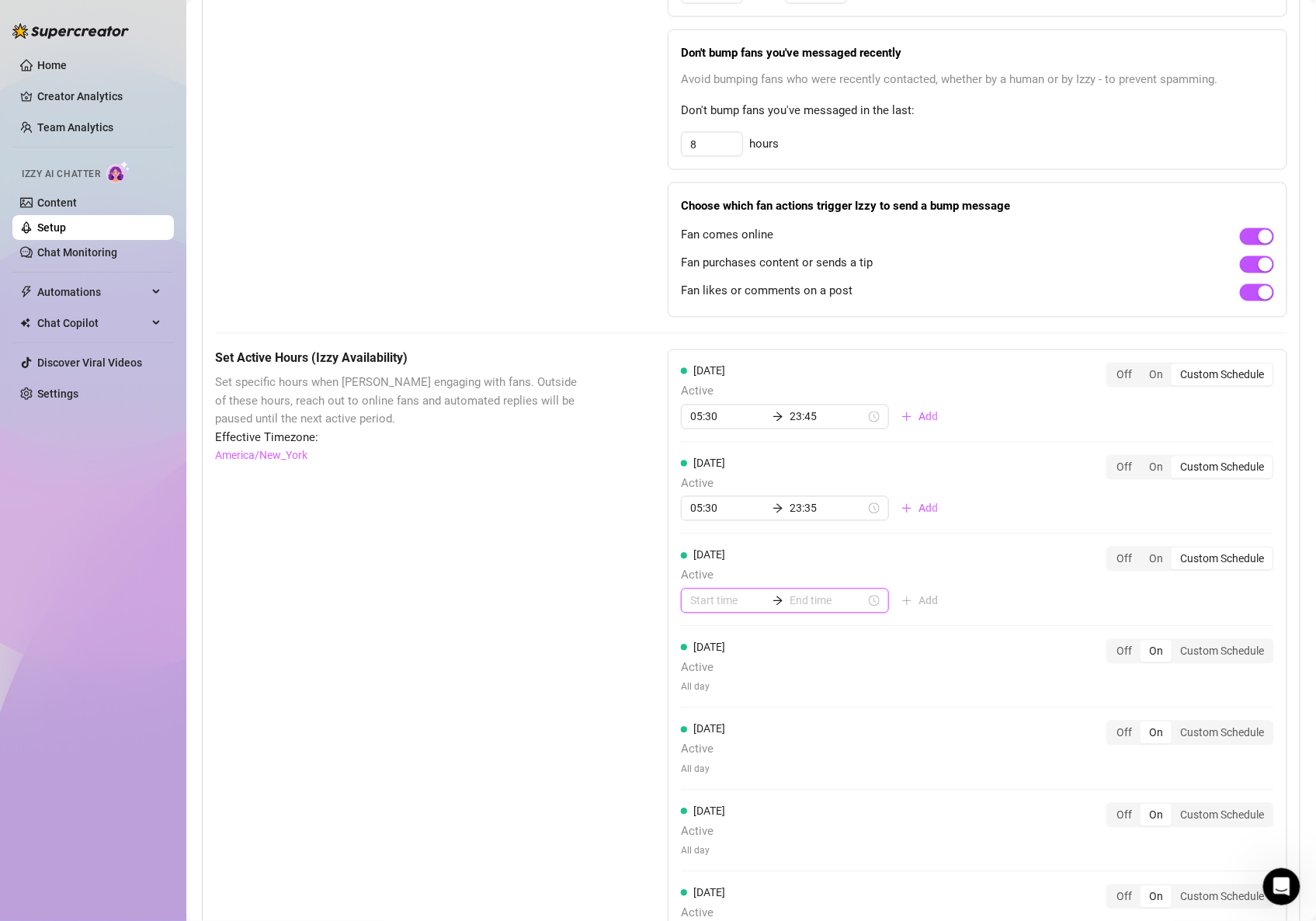
click at [746, 609] on input at bounding box center [729, 602] width 76 height 17
type input "00:30"
click at [699, 789] on div "07" at bounding box center [698, 798] width 37 height 22
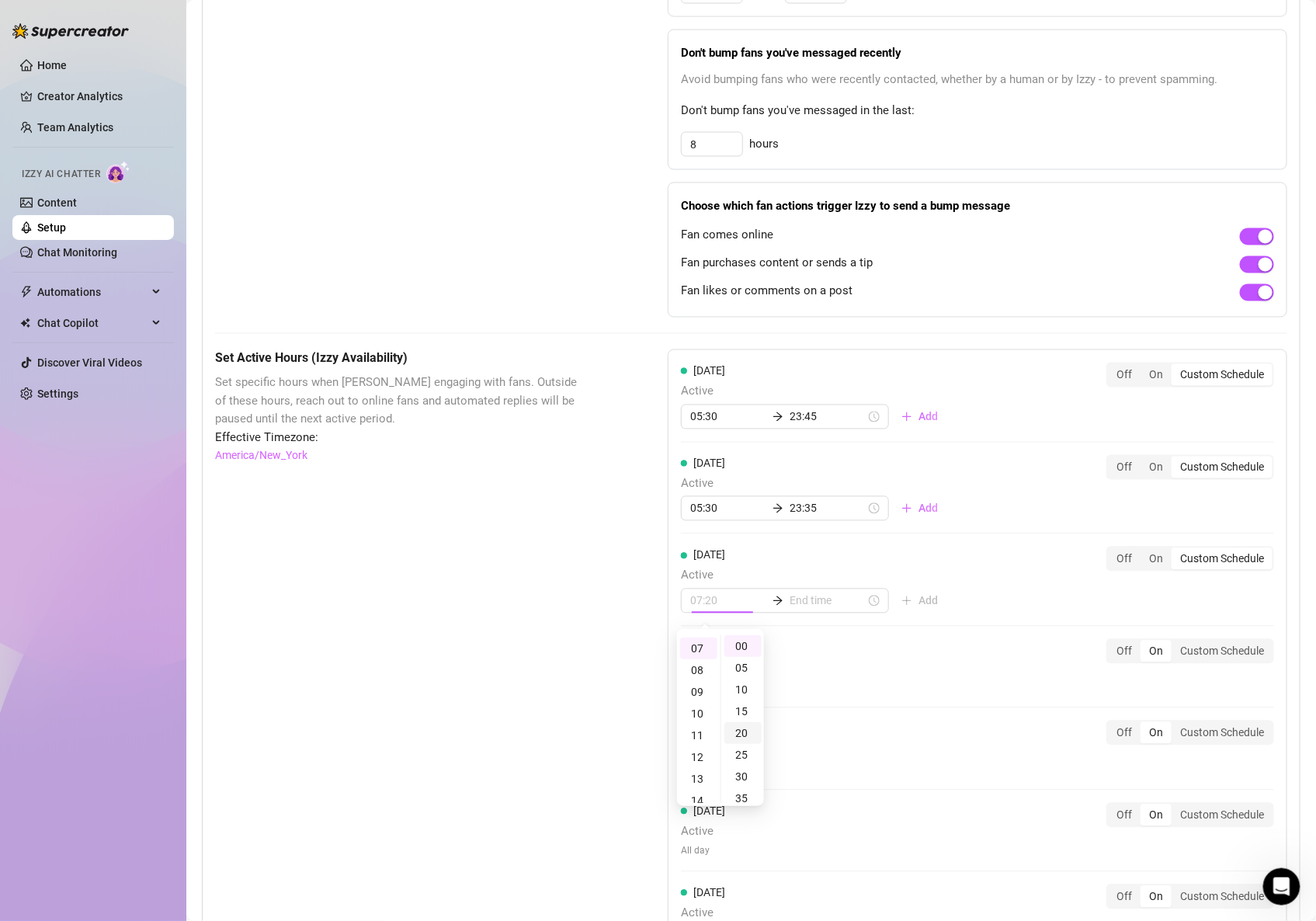
click at [745, 723] on div "20" at bounding box center [742, 733] width 37 height 22
type input "07:20"
click at [817, 602] on input at bounding box center [828, 602] width 76 height 17
type input "07:20"
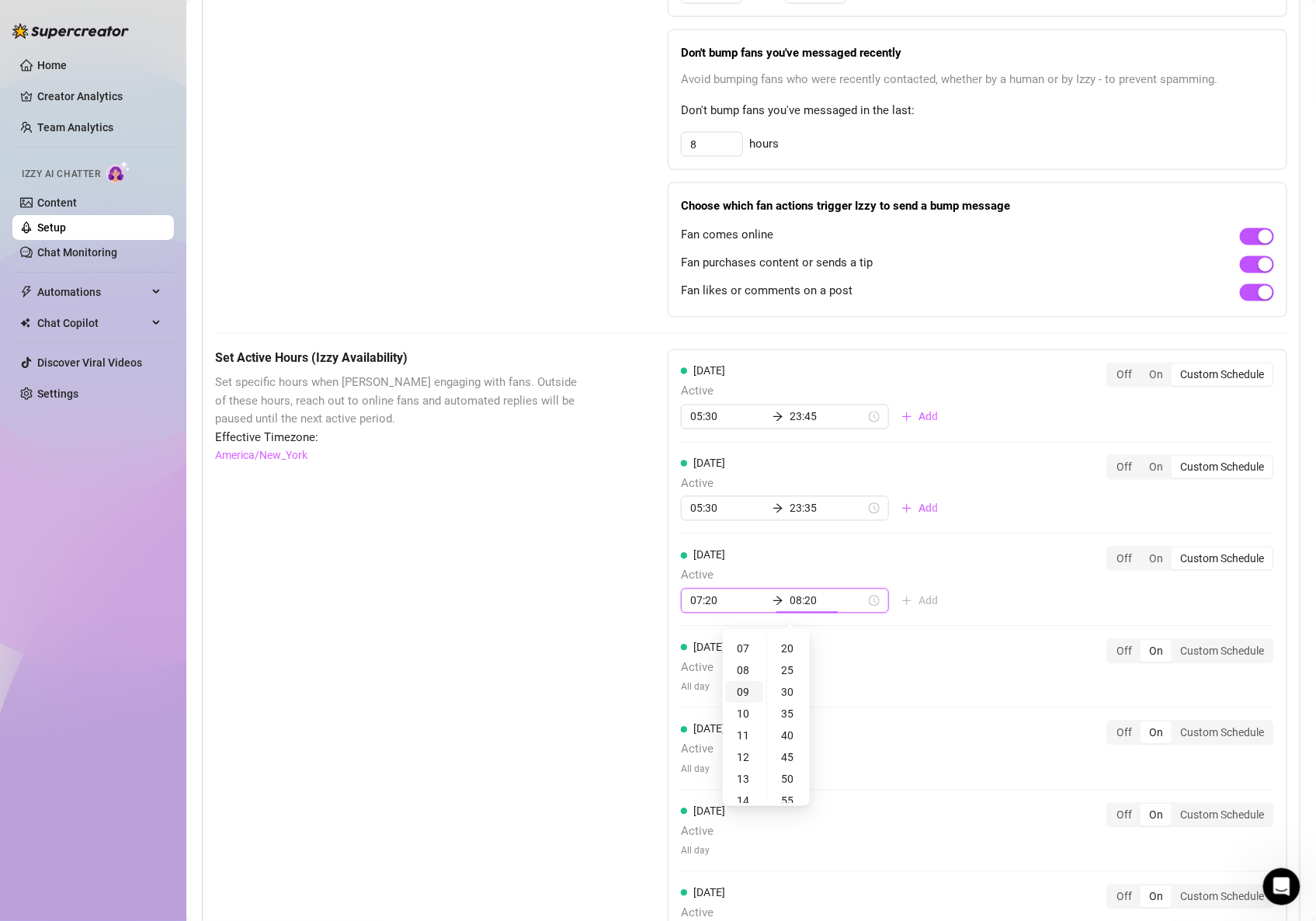
type input "09:20"
type input "22:20"
click at [743, 736] on div "23" at bounding box center [744, 736] width 37 height 22
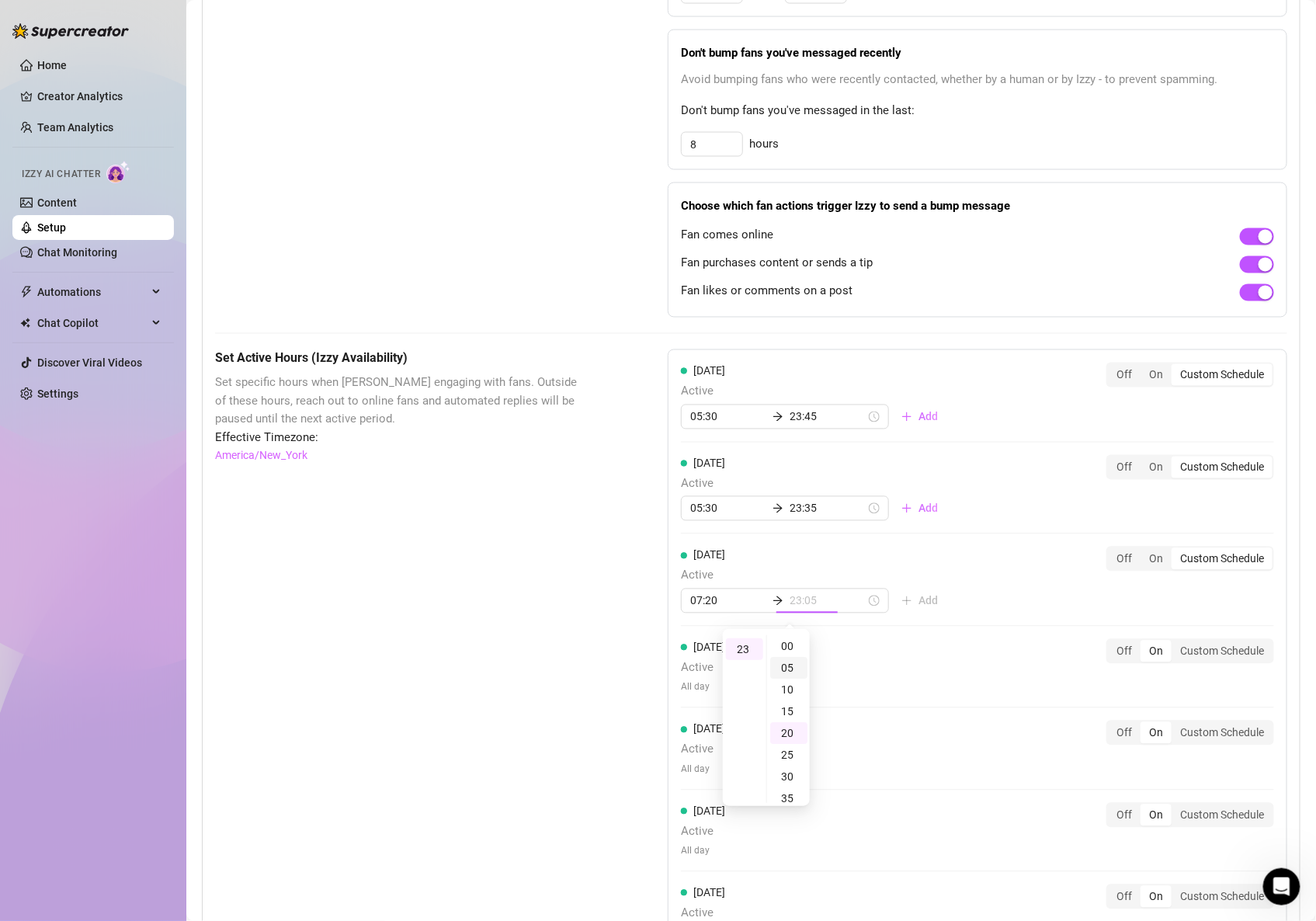
click at [786, 673] on div "05" at bounding box center [788, 667] width 37 height 22
type input "23:05"
click at [1076, 596] on div "[DATE] Active 05:30 23:45 Add Off On Custom Schedule [DATE] Active 05:30 23:35 …" at bounding box center [978, 658] width 619 height 617
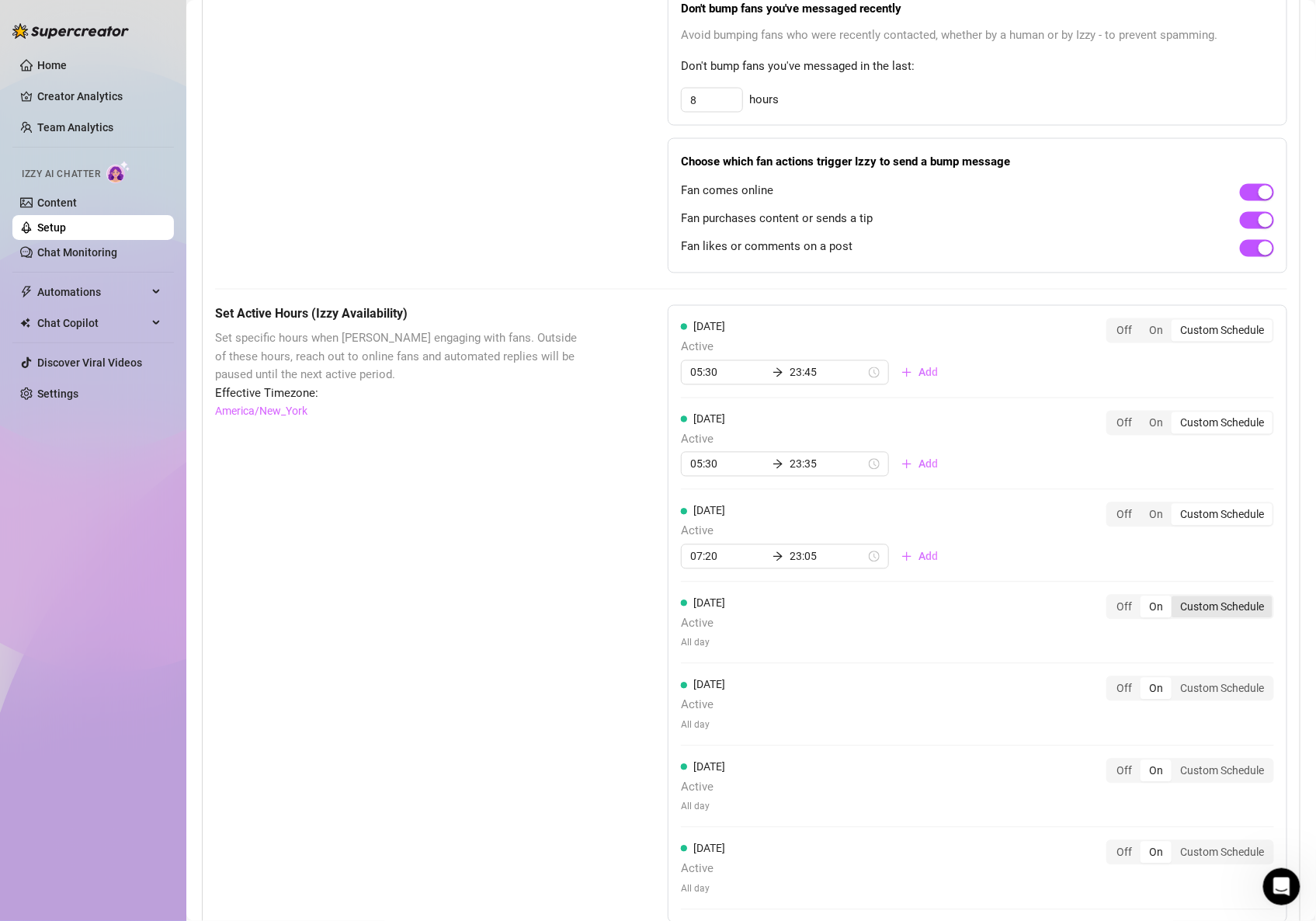
click at [1227, 609] on div "Custom Schedule" at bounding box center [1222, 607] width 101 height 22
click at [1176, 599] on input "Custom Schedule" at bounding box center [1176, 599] width 0 height 0
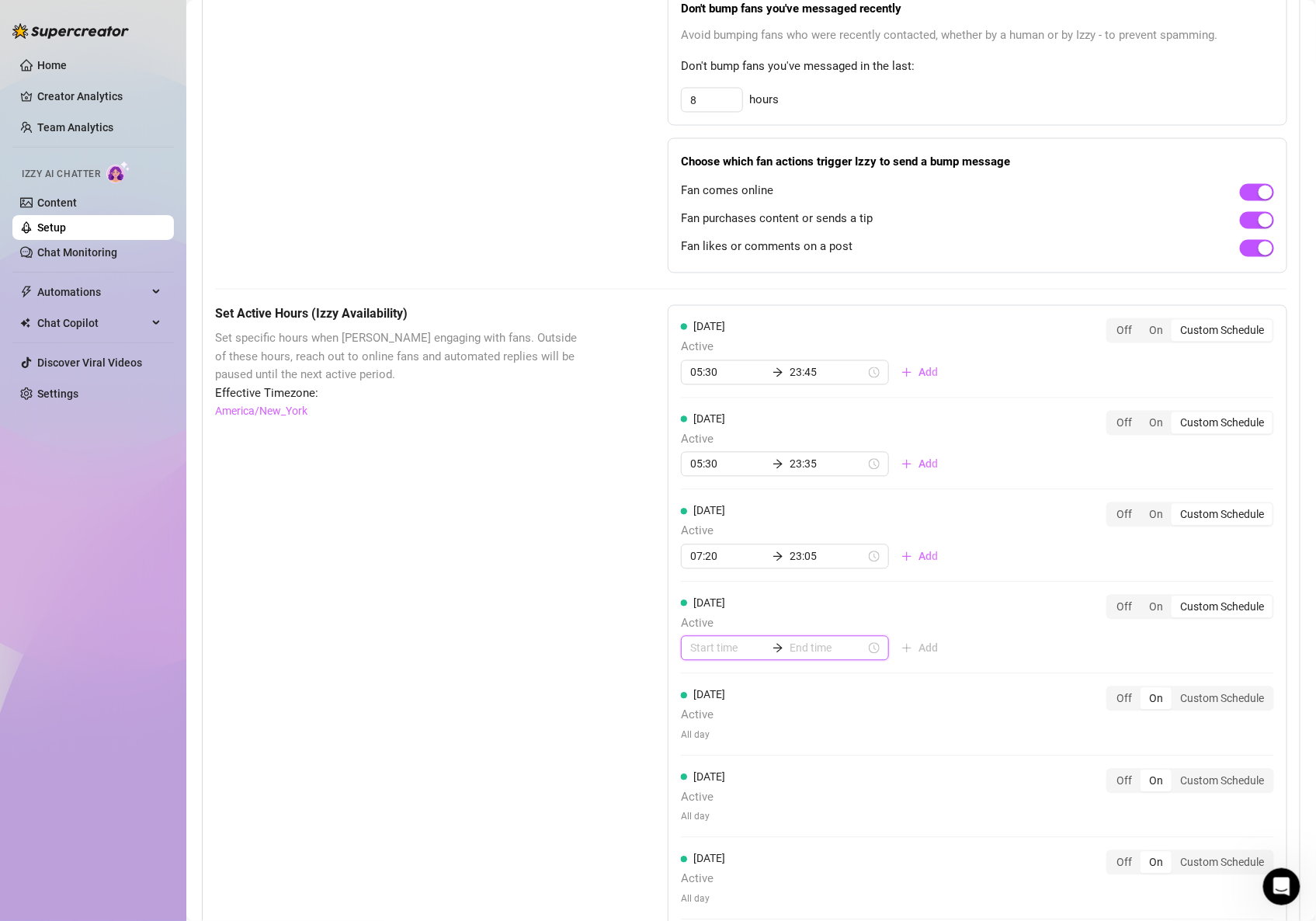
click at [720, 650] on input at bounding box center [729, 648] width 76 height 17
type input "00:00"
type input "17:00"
type input "15:00"
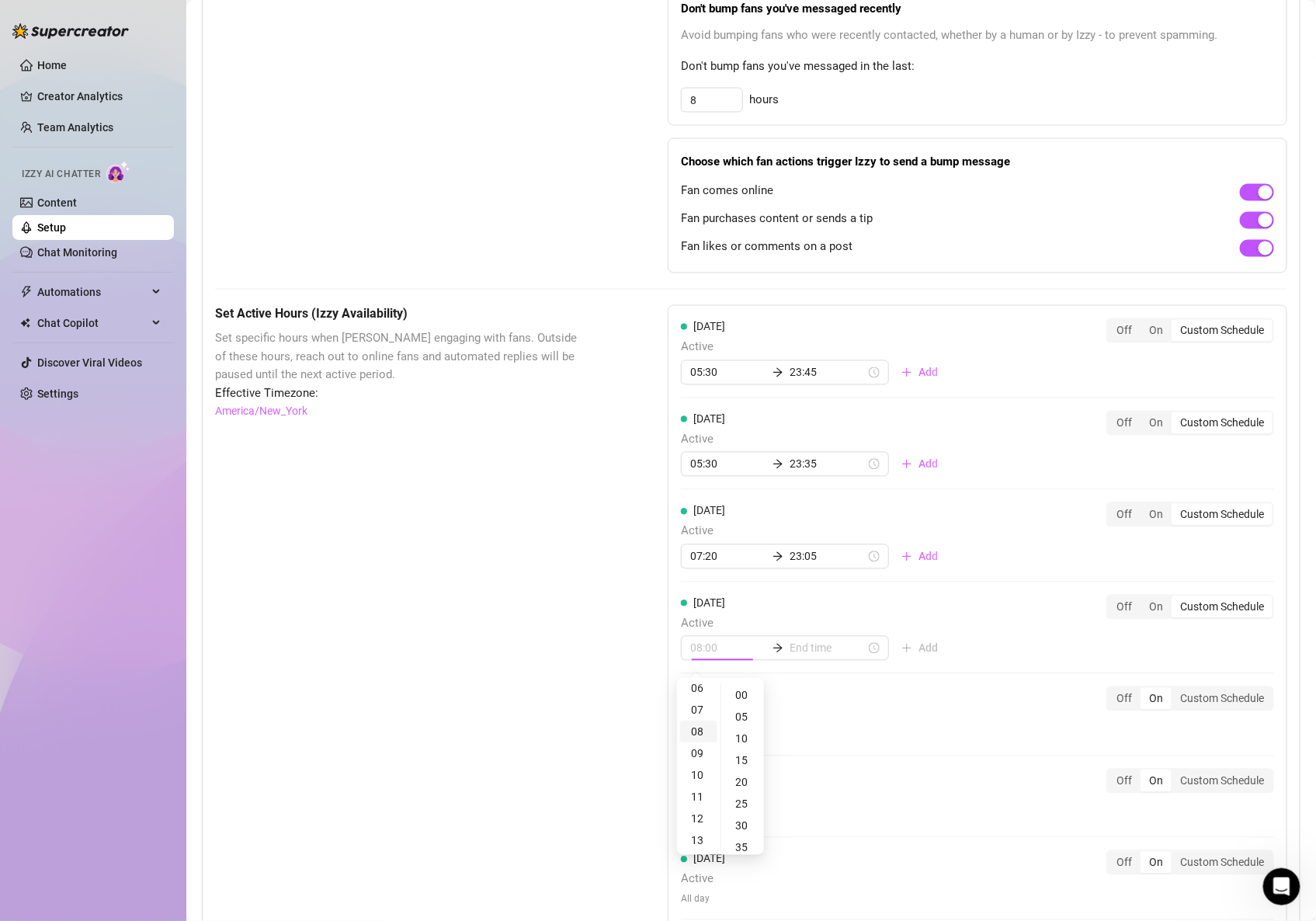
click at [697, 730] on div "08" at bounding box center [698, 731] width 37 height 22
click at [736, 748] on div "20" at bounding box center [742, 746] width 37 height 22
type input "08:20"
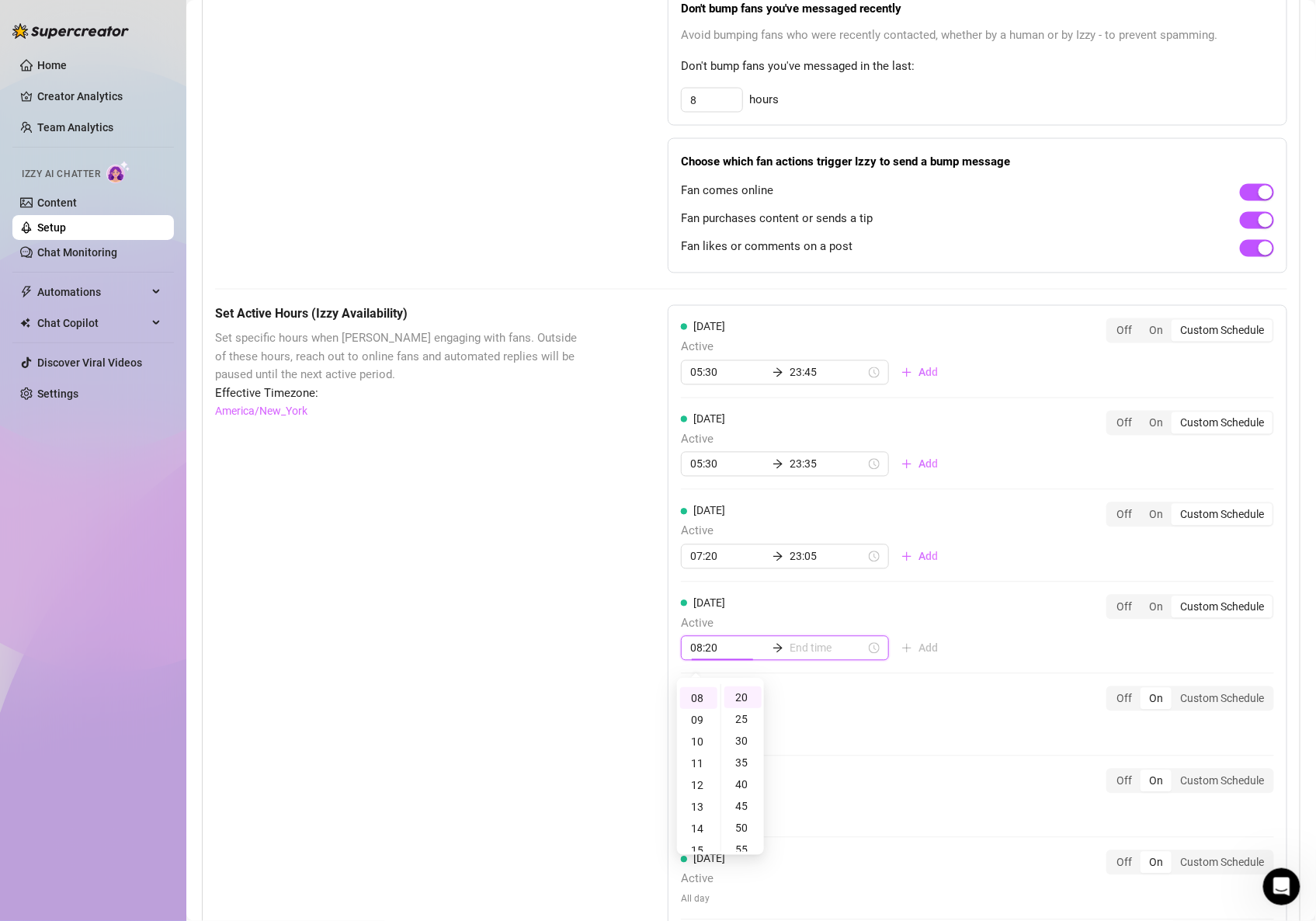
click at [874, 710] on div "[DATE] Active All day Off On Custom Schedule" at bounding box center [978, 714] width 594 height 56
click at [795, 655] on input at bounding box center [828, 648] width 76 height 17
click at [743, 783] on div "17" at bounding box center [744, 792] width 37 height 22
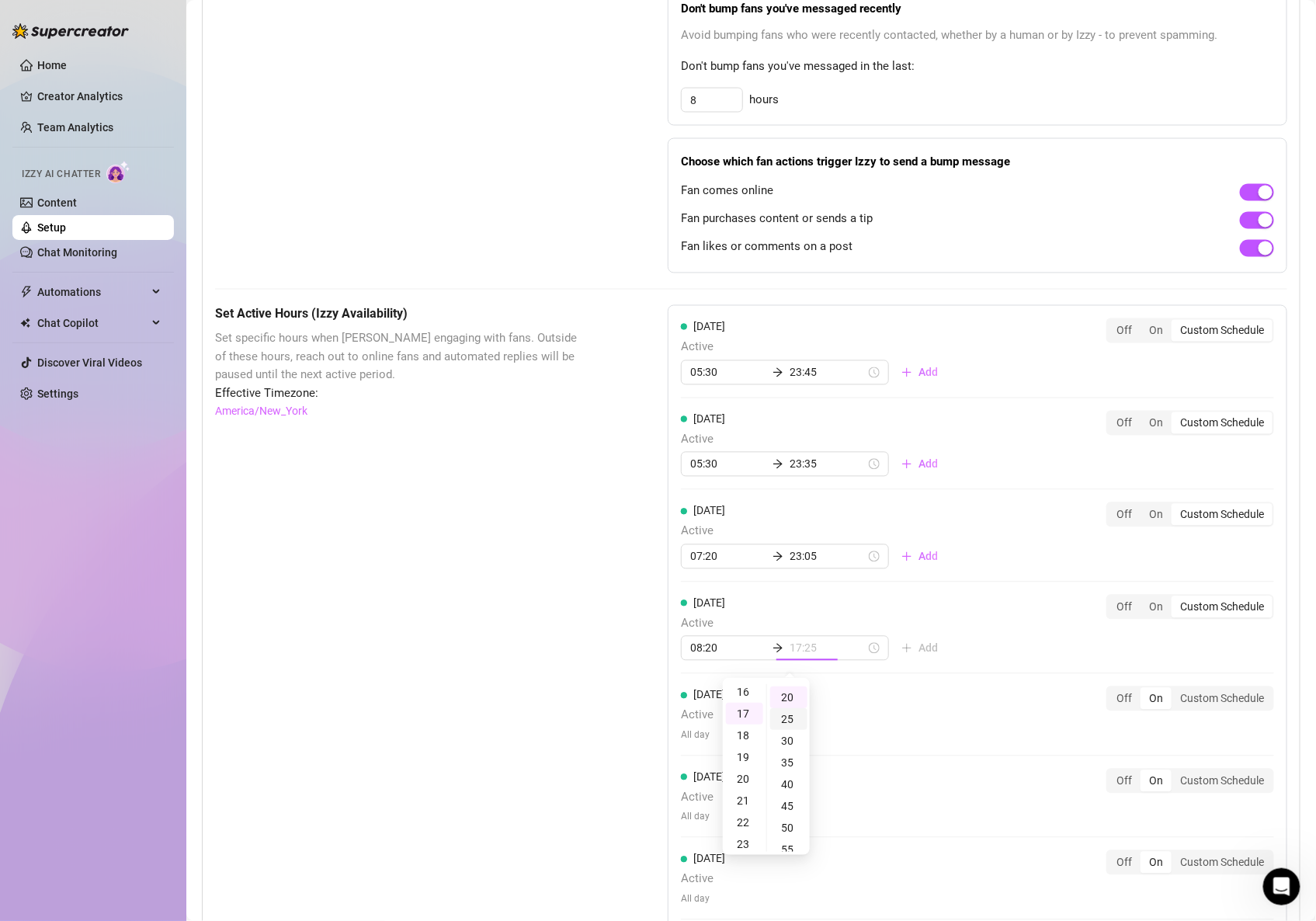
click at [787, 721] on div "25" at bounding box center [788, 718] width 37 height 22
type input "17:25"
click at [925, 682] on div "[DATE] Active 05:30 23:45 Add Off On Custom Schedule [DATE] Active 05:30 23:35 …" at bounding box center [978, 619] width 619 height 628
click at [919, 655] on span "Add" at bounding box center [928, 648] width 19 height 12
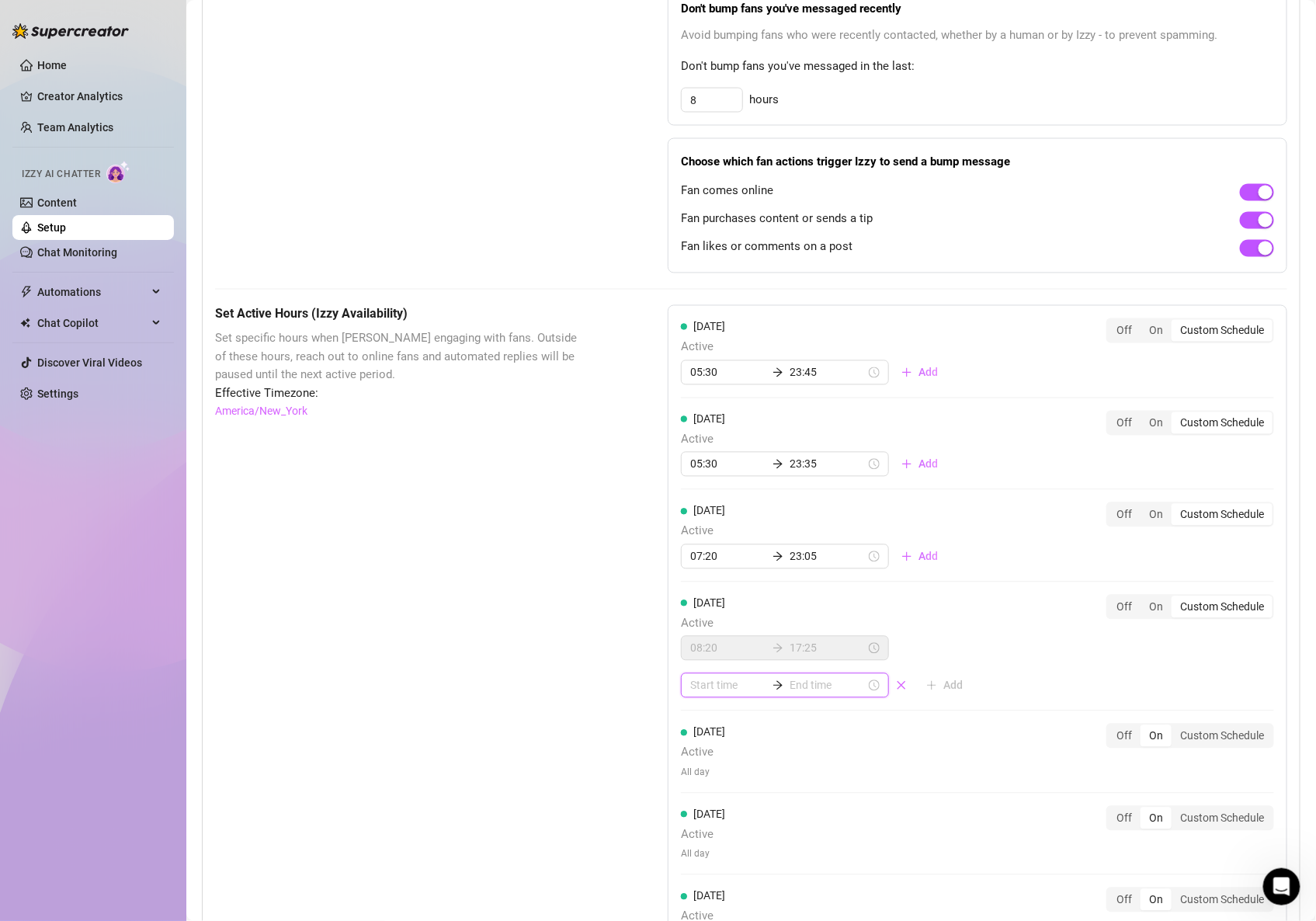
click at [715, 681] on div at bounding box center [785, 686] width 209 height 25
type input "00:05"
click at [707, 782] on div "20" at bounding box center [698, 786] width 37 height 22
click at [741, 745] on div "10" at bounding box center [742, 746] width 37 height 22
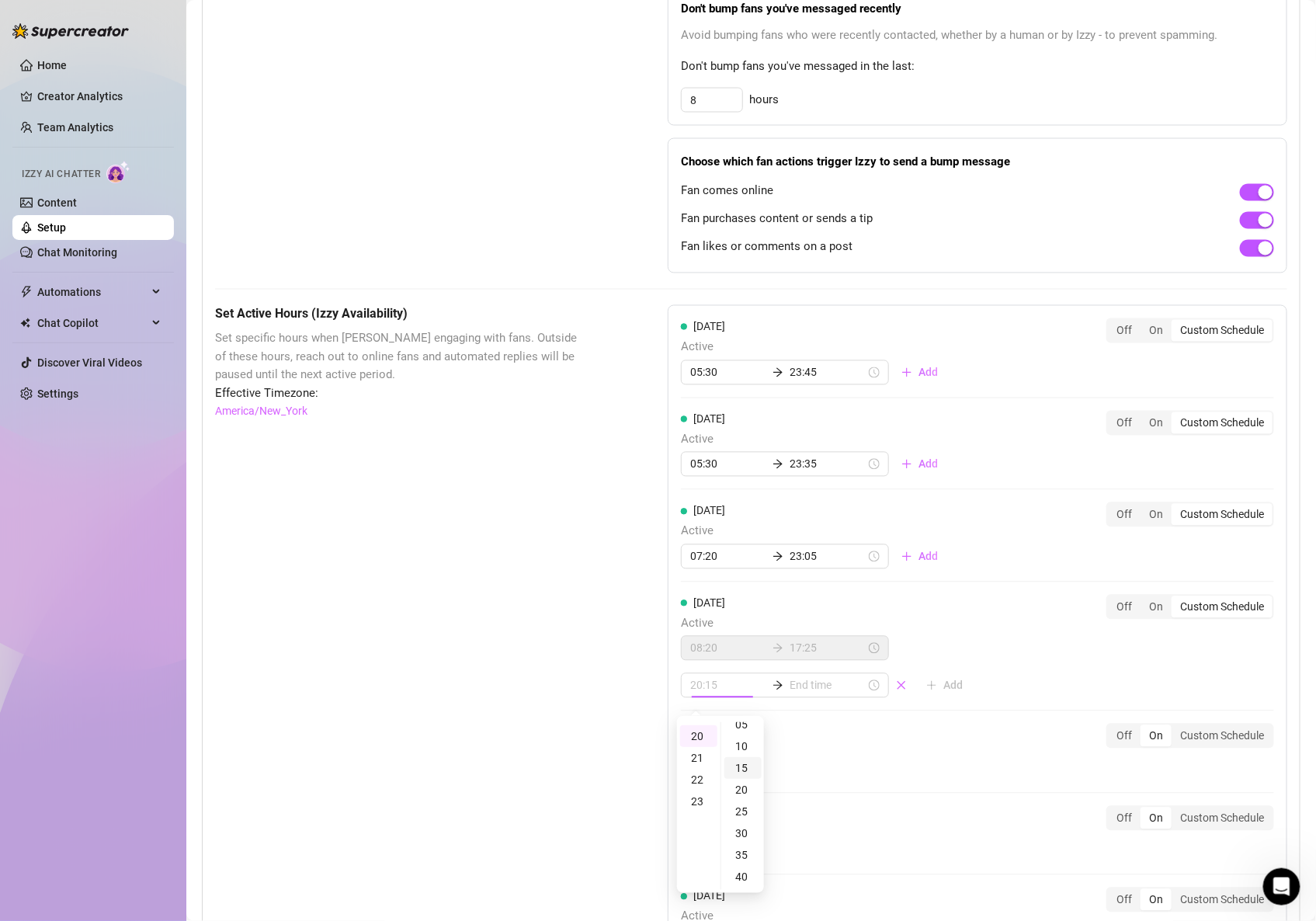
scroll to position [41, 0]
type input "20:10"
click at [790, 694] on input at bounding box center [828, 686] width 76 height 17
type input "20:15"
click at [743, 791] on div "23" at bounding box center [744, 802] width 37 height 22
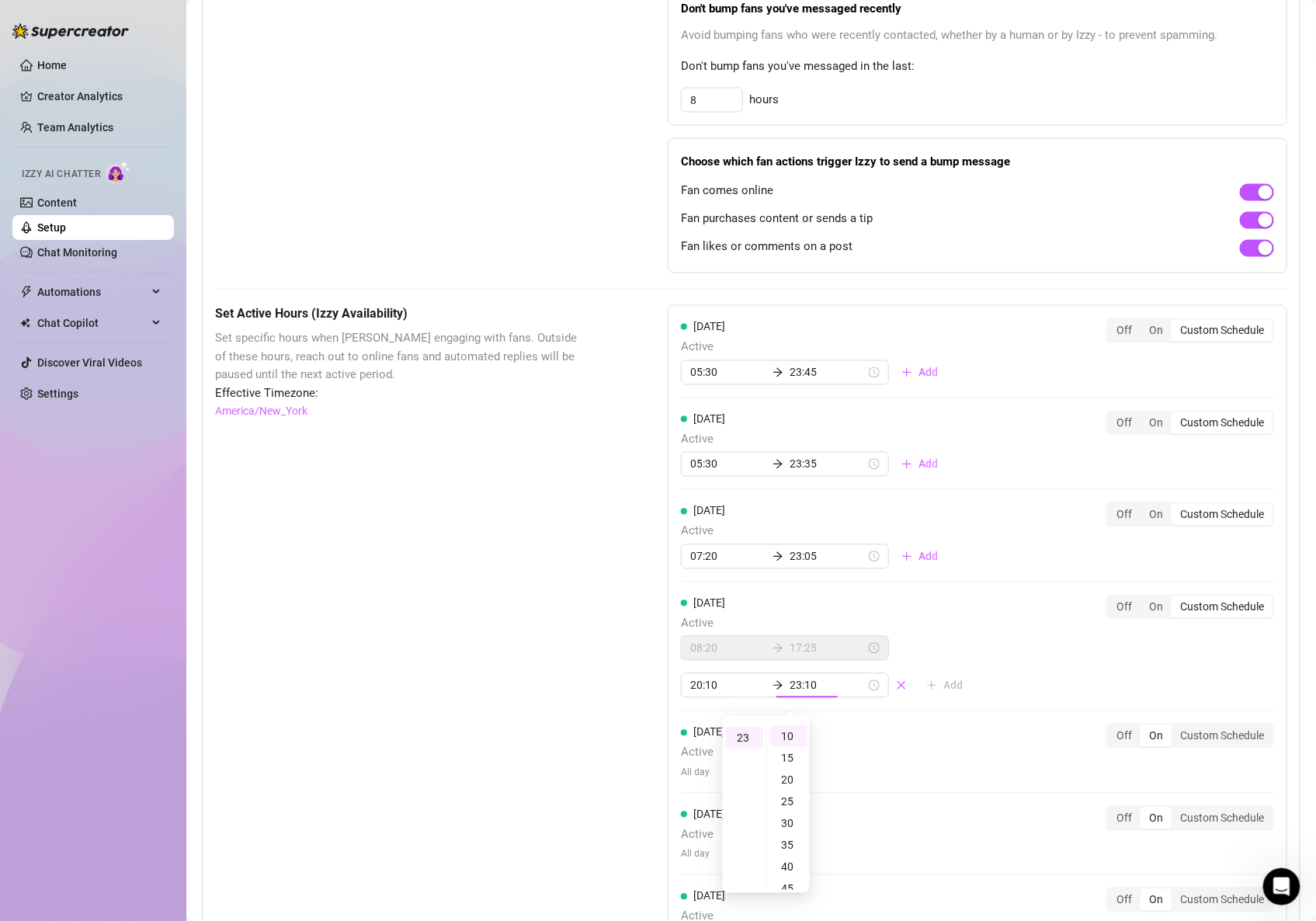
scroll to position [497, 0]
click at [786, 814] on div "30" at bounding box center [788, 823] width 37 height 22
type input "23:30"
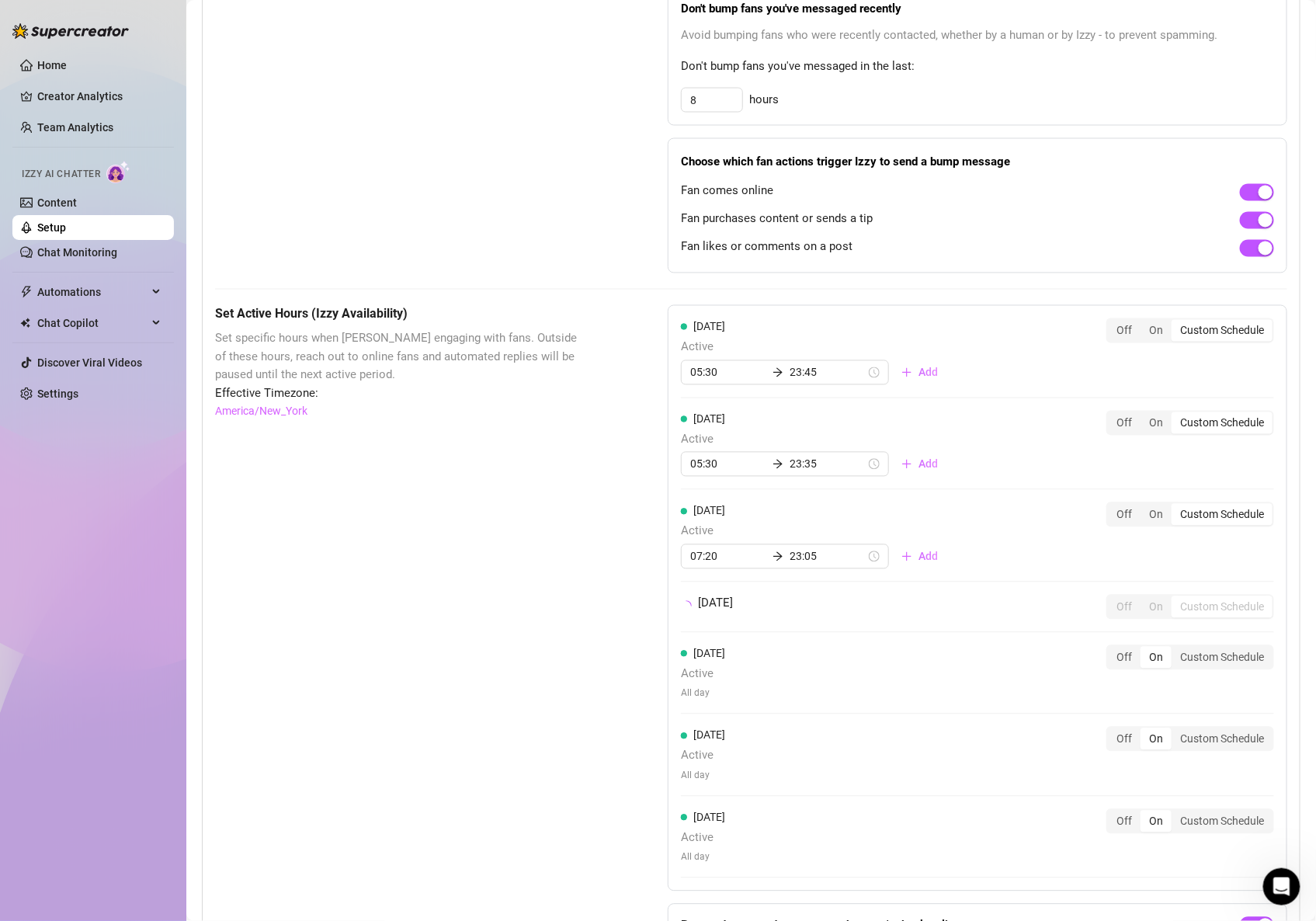
click at [957, 712] on div "[DATE] Active 05:30 23:45 Add Off On Custom Schedule [DATE] Active 05:30 23:35 …" at bounding box center [978, 599] width 619 height 587
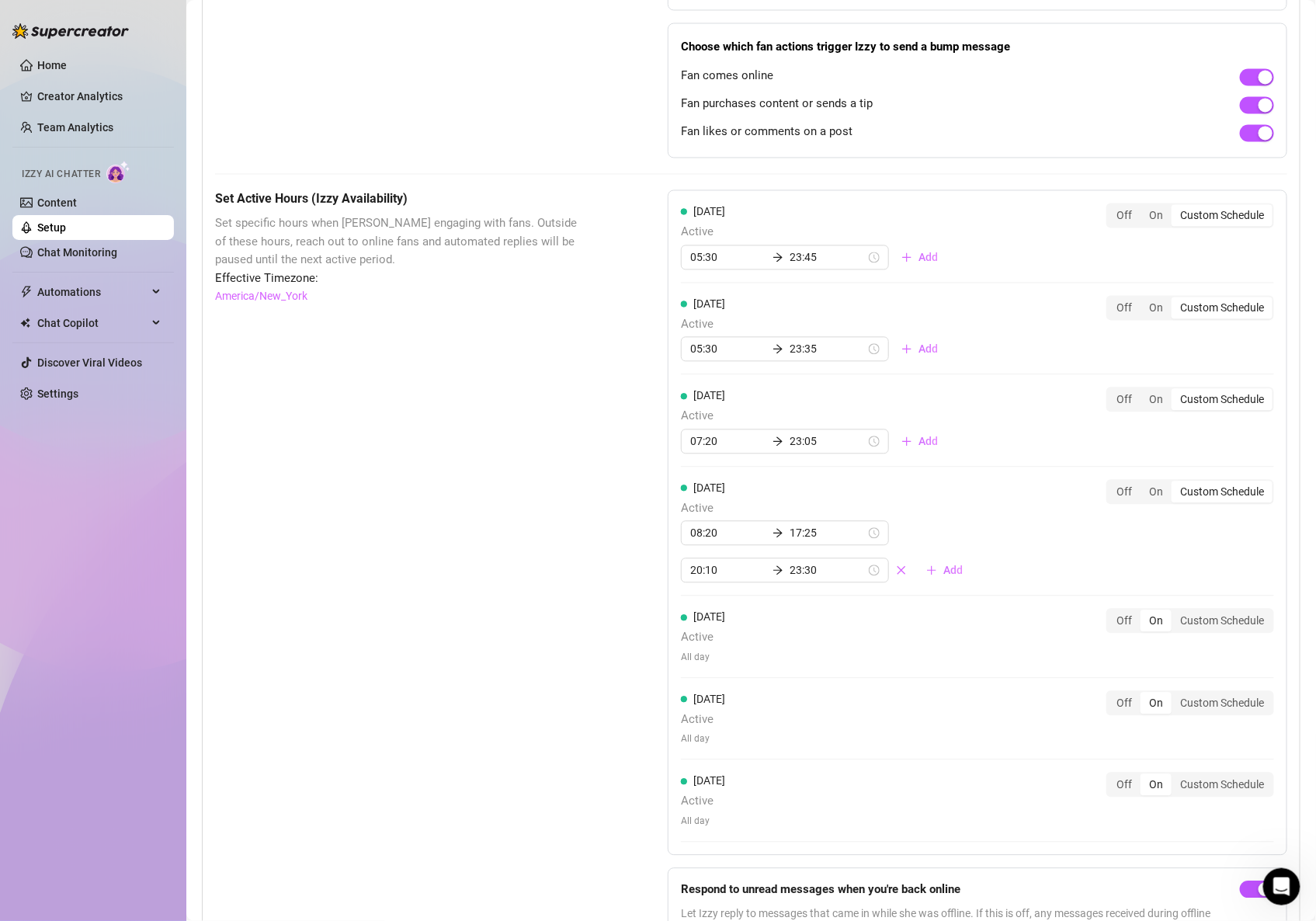
scroll to position [1055, 0]
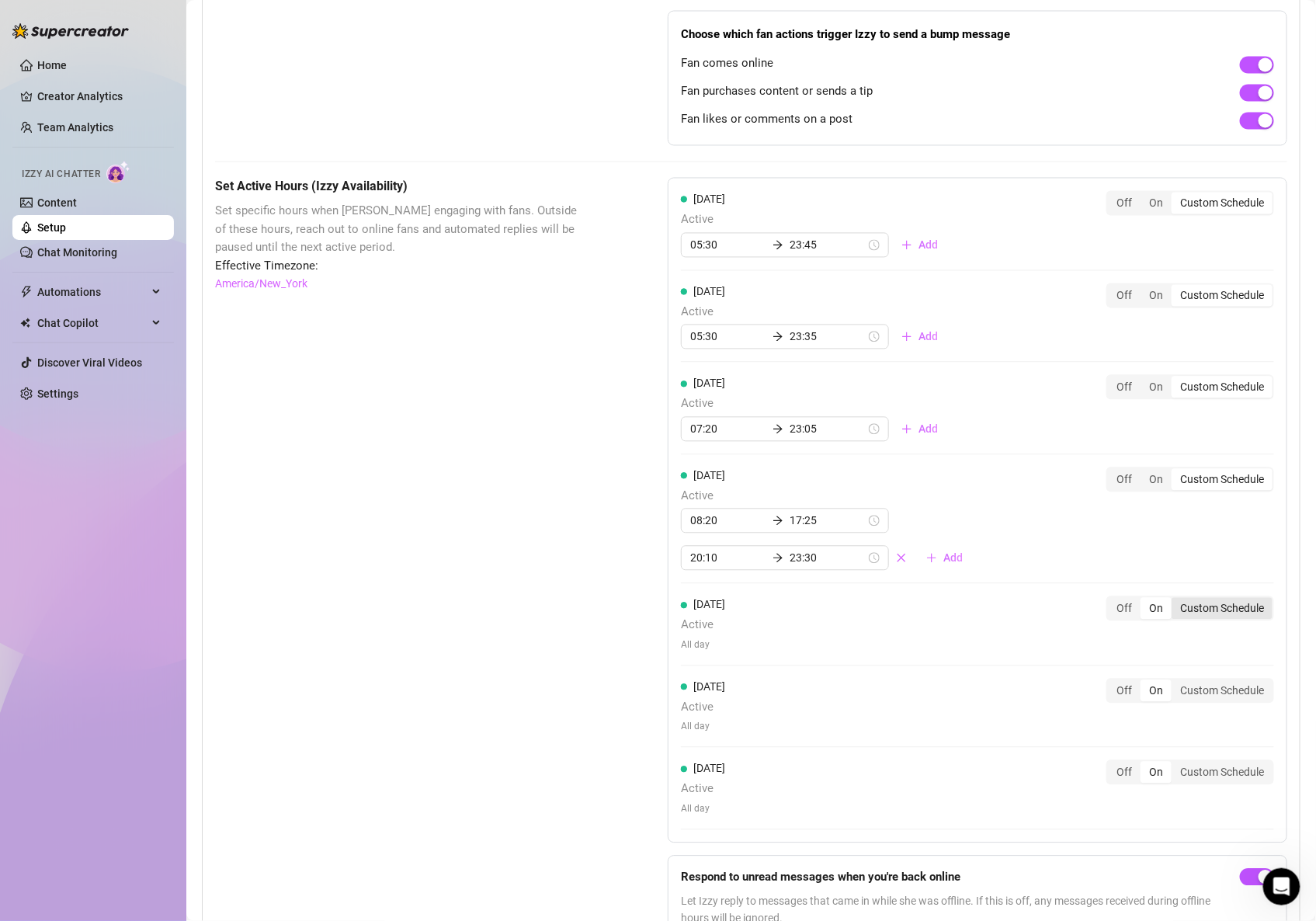
click at [1223, 620] on div "Custom Schedule" at bounding box center [1222, 609] width 101 height 22
click at [1176, 601] on input "Custom Schedule" at bounding box center [1176, 601] width 0 height 0
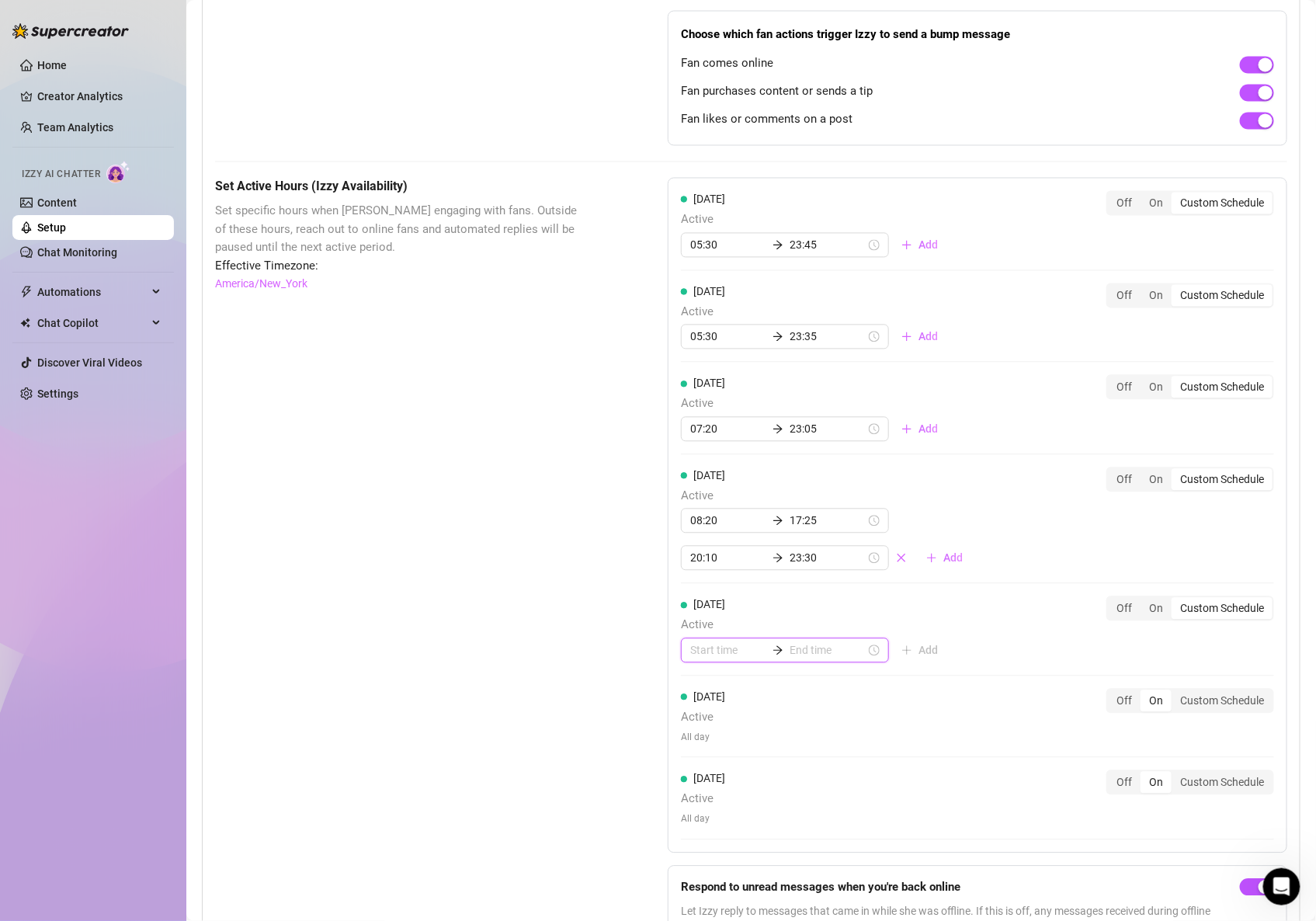
click at [727, 655] on input at bounding box center [729, 651] width 76 height 17
type input "00:10"
click at [693, 712] on div "08" at bounding box center [698, 707] width 37 height 22
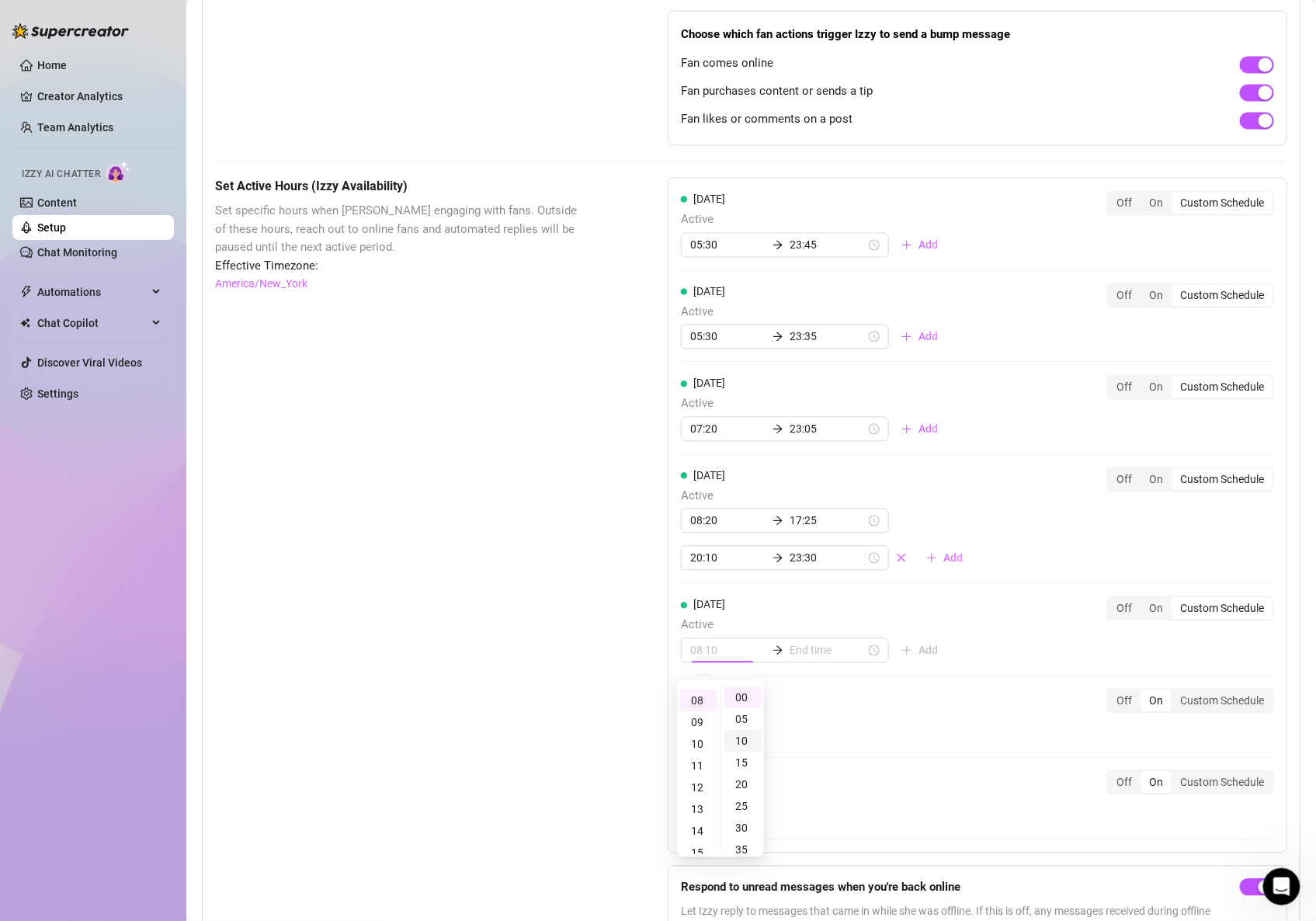
click at [738, 740] on div "10" at bounding box center [742, 741] width 37 height 22
type input "08:10"
click at [803, 650] on input at bounding box center [828, 651] width 76 height 17
type input "08:10"
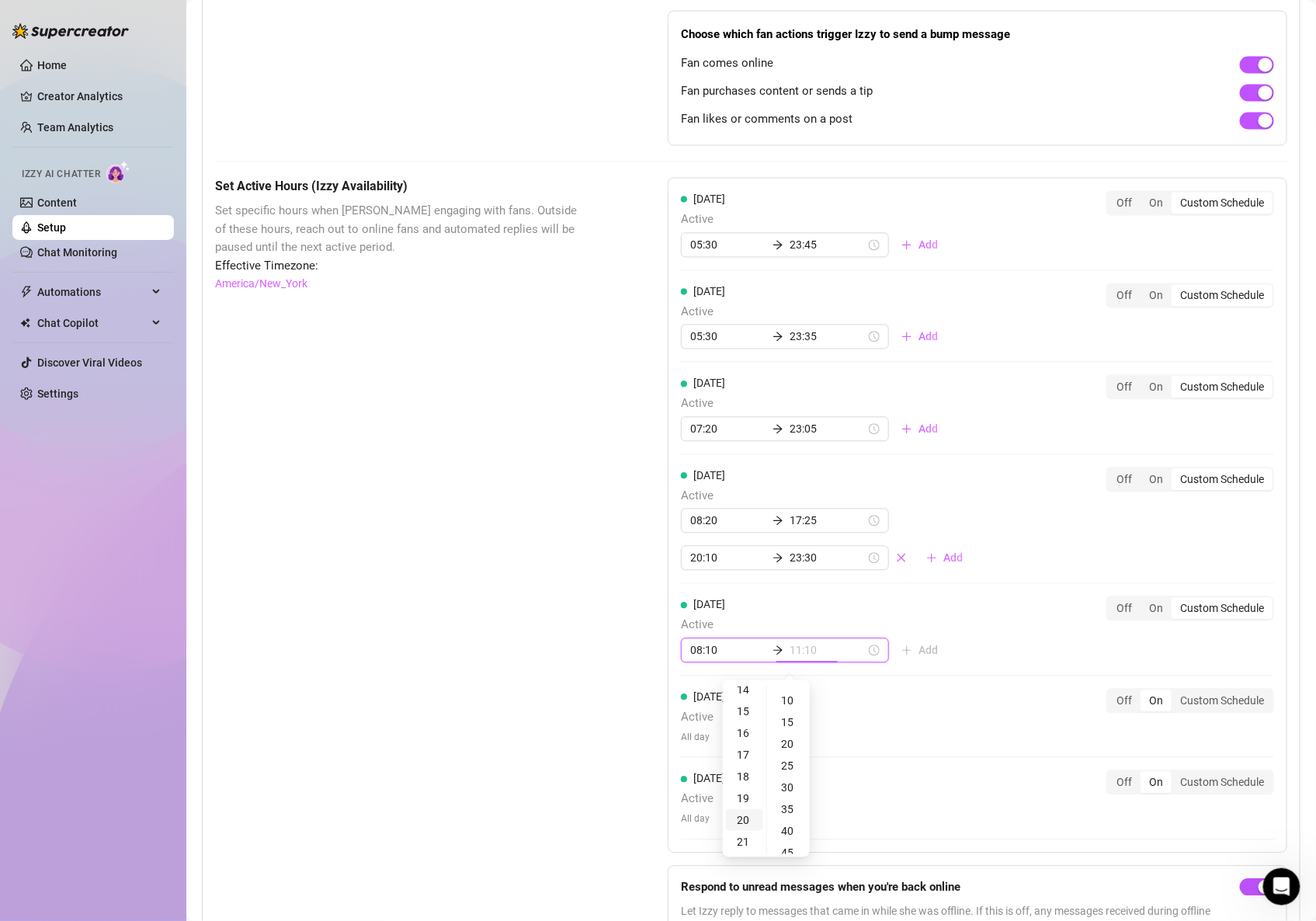
type input "20:10"
click at [742, 700] on div "23" at bounding box center [744, 697] width 37 height 22
type input "23:55"
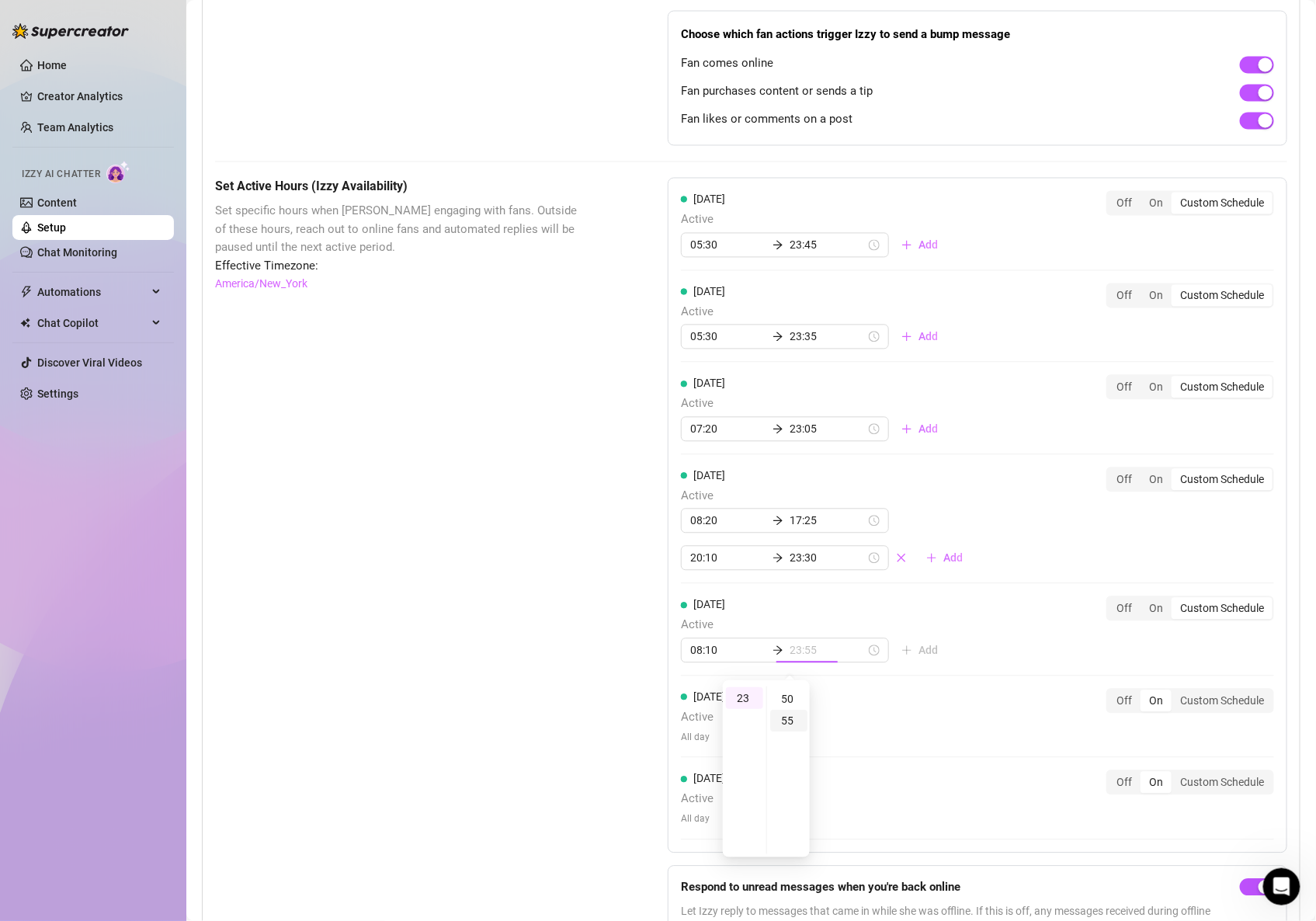
click at [792, 718] on div "55" at bounding box center [788, 720] width 37 height 22
click at [985, 667] on div "[DATE] Active 05:30 23:45 Add Off On Custom Schedule [DATE] Active 05:30 23:35 …" at bounding box center [978, 516] width 619 height 676
click at [1221, 708] on div "Custom Schedule" at bounding box center [1222, 701] width 101 height 22
click at [1176, 692] on input "Custom Schedule" at bounding box center [1176, 692] width 0 height 0
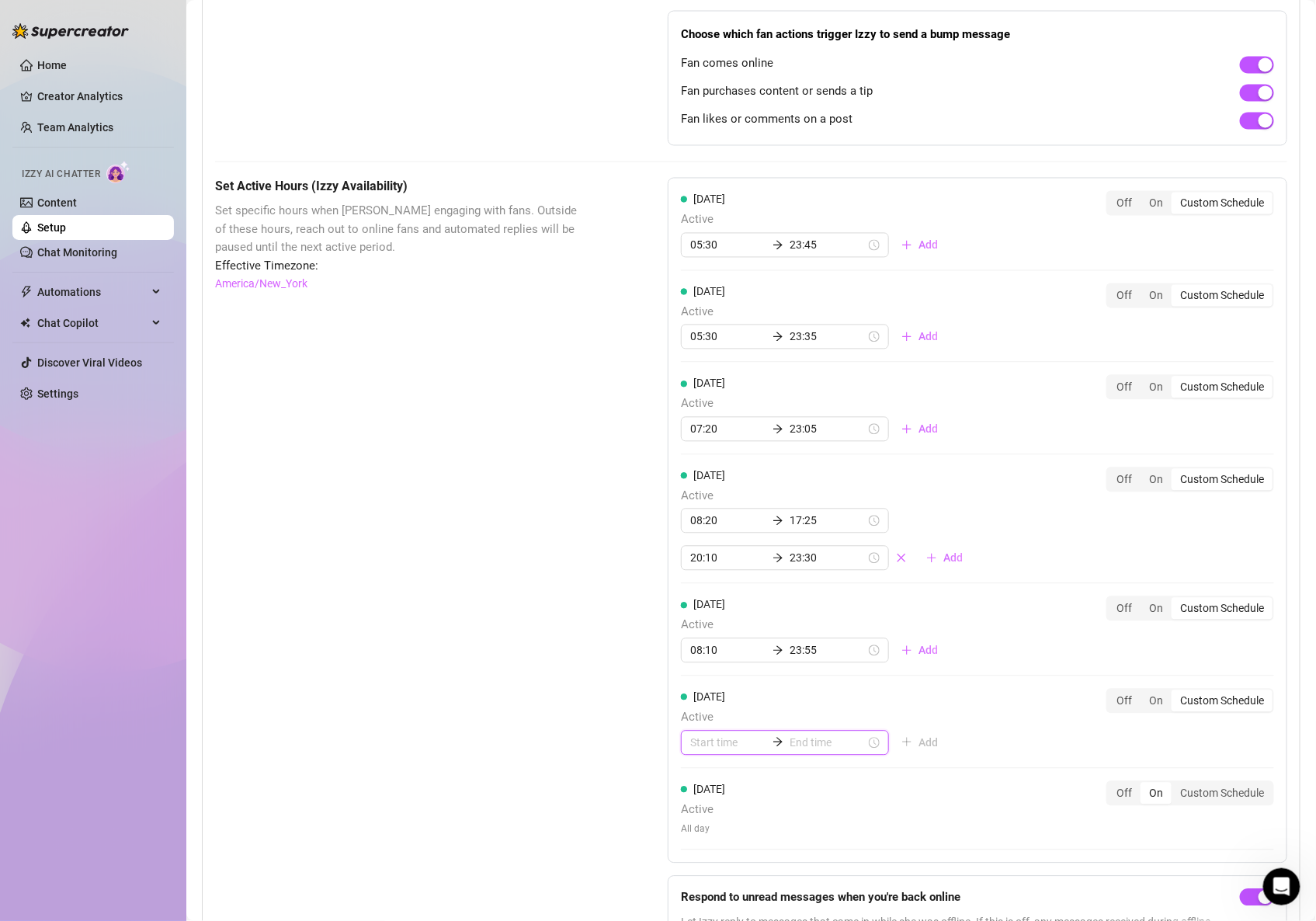
click at [731, 752] on input at bounding box center [729, 744] width 76 height 17
type input "00:30"
click at [700, 592] on div "01" at bounding box center [698, 587] width 37 height 22
click at [739, 655] on div "20" at bounding box center [742, 652] width 37 height 22
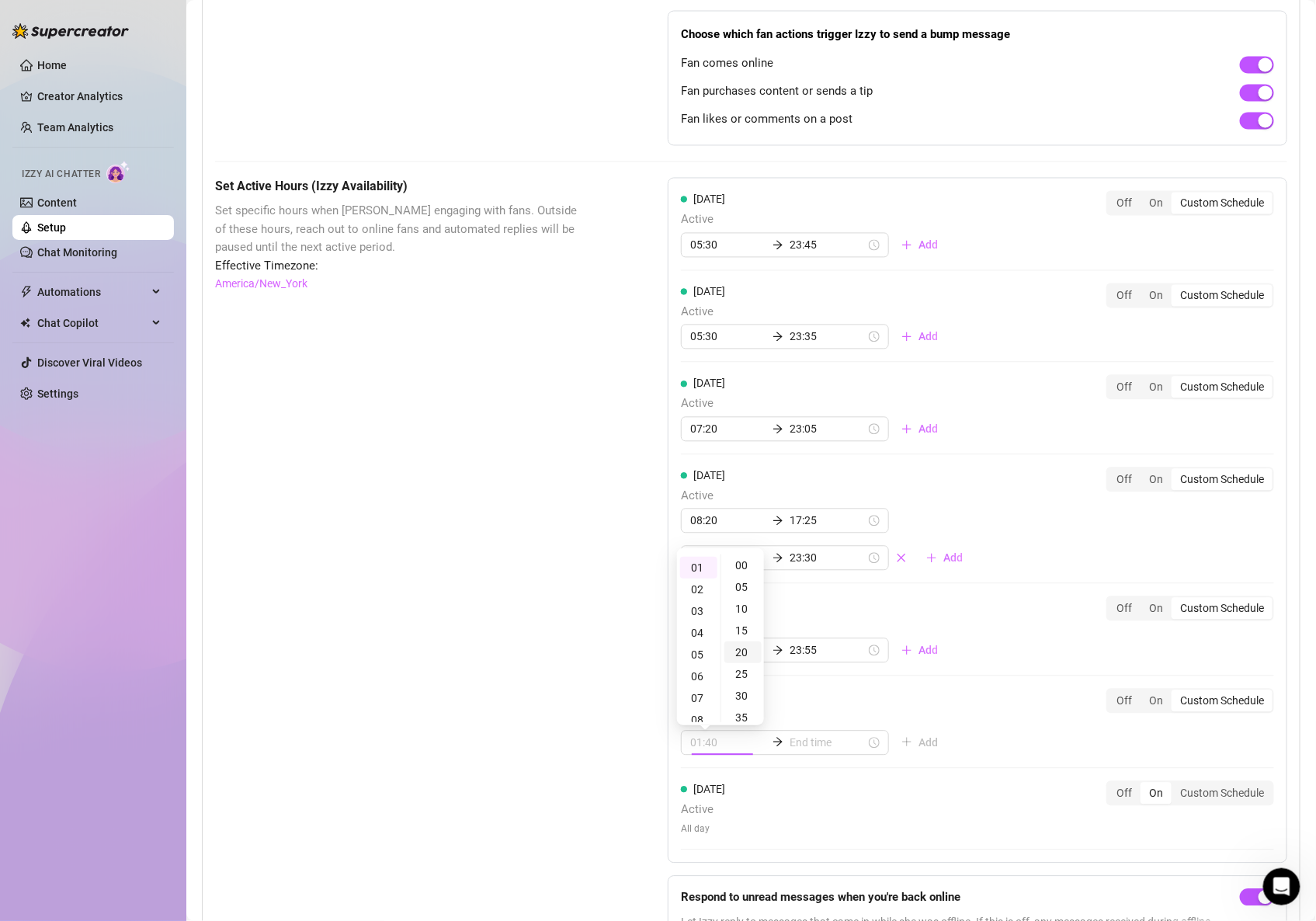
scroll to position [85, 0]
type input "01:20"
click at [799, 752] on input at bounding box center [828, 744] width 76 height 17
type input "01:55"
click at [741, 673] on div "22" at bounding box center [744, 668] width 37 height 22
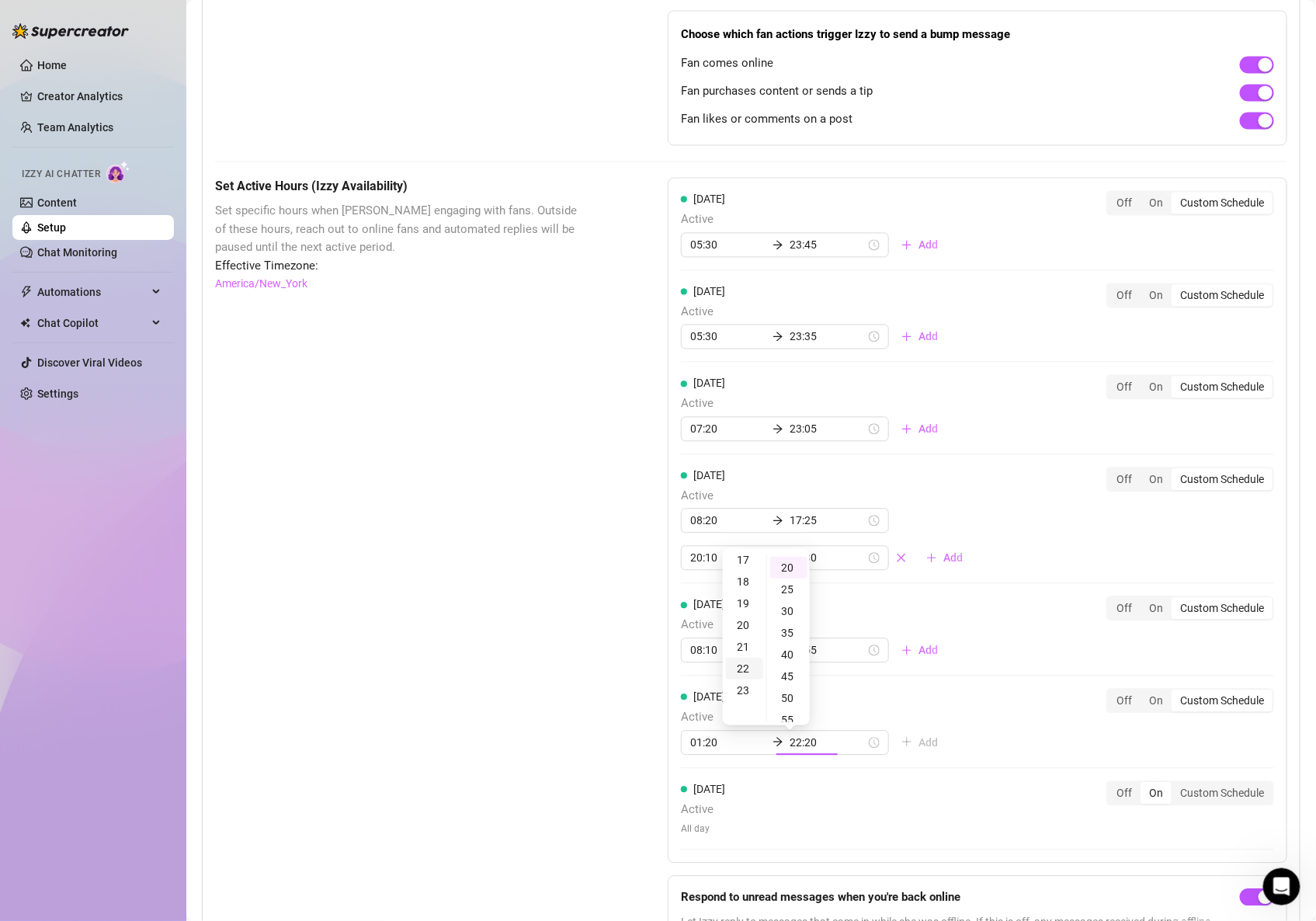
scroll to position [476, 0]
click at [790, 615] on div "30" at bounding box center [788, 611] width 37 height 22
type input "22:30"
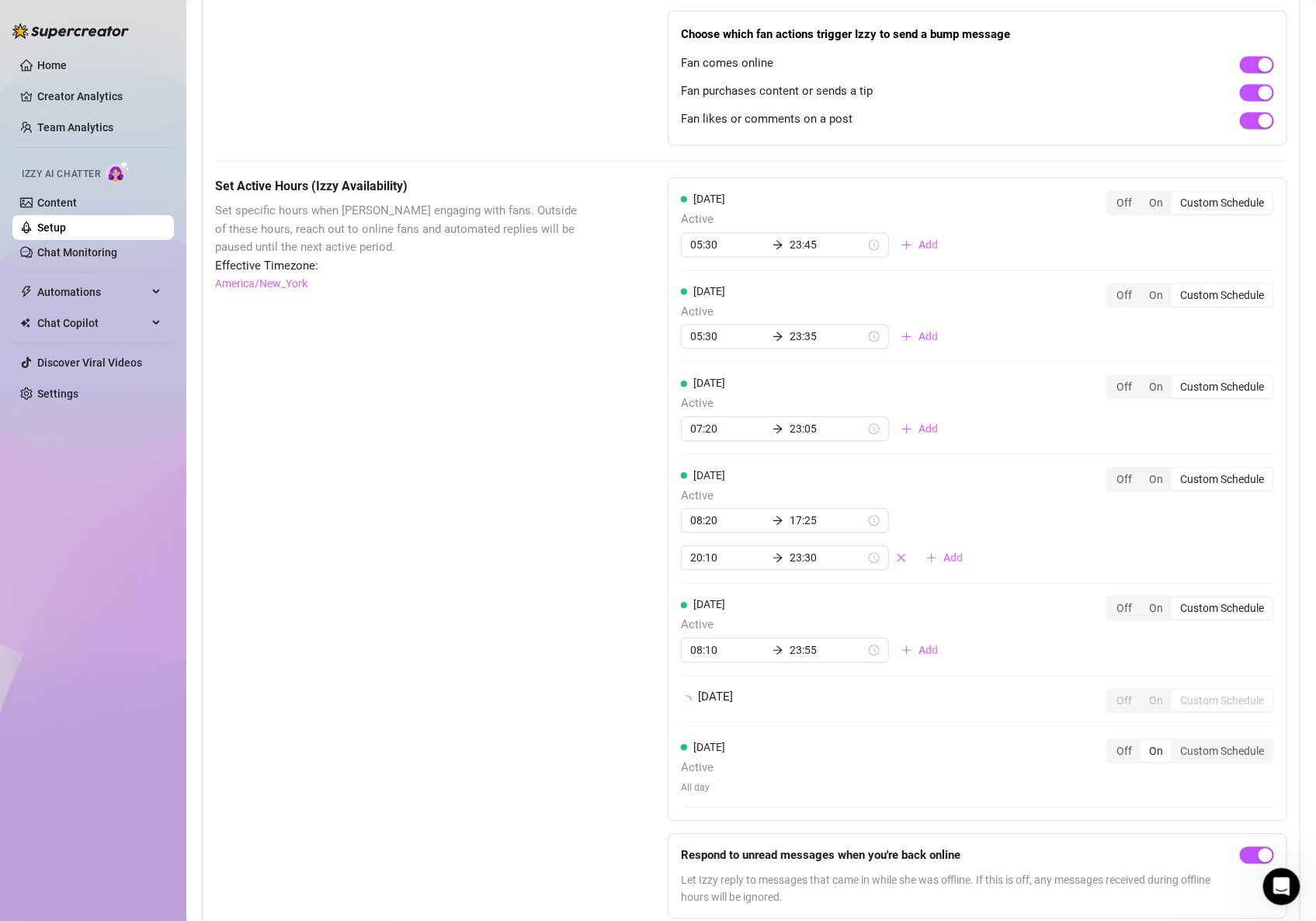
click at [946, 727] on div "[DATE] Off On Custom Schedule" at bounding box center [978, 708] width 594 height 38
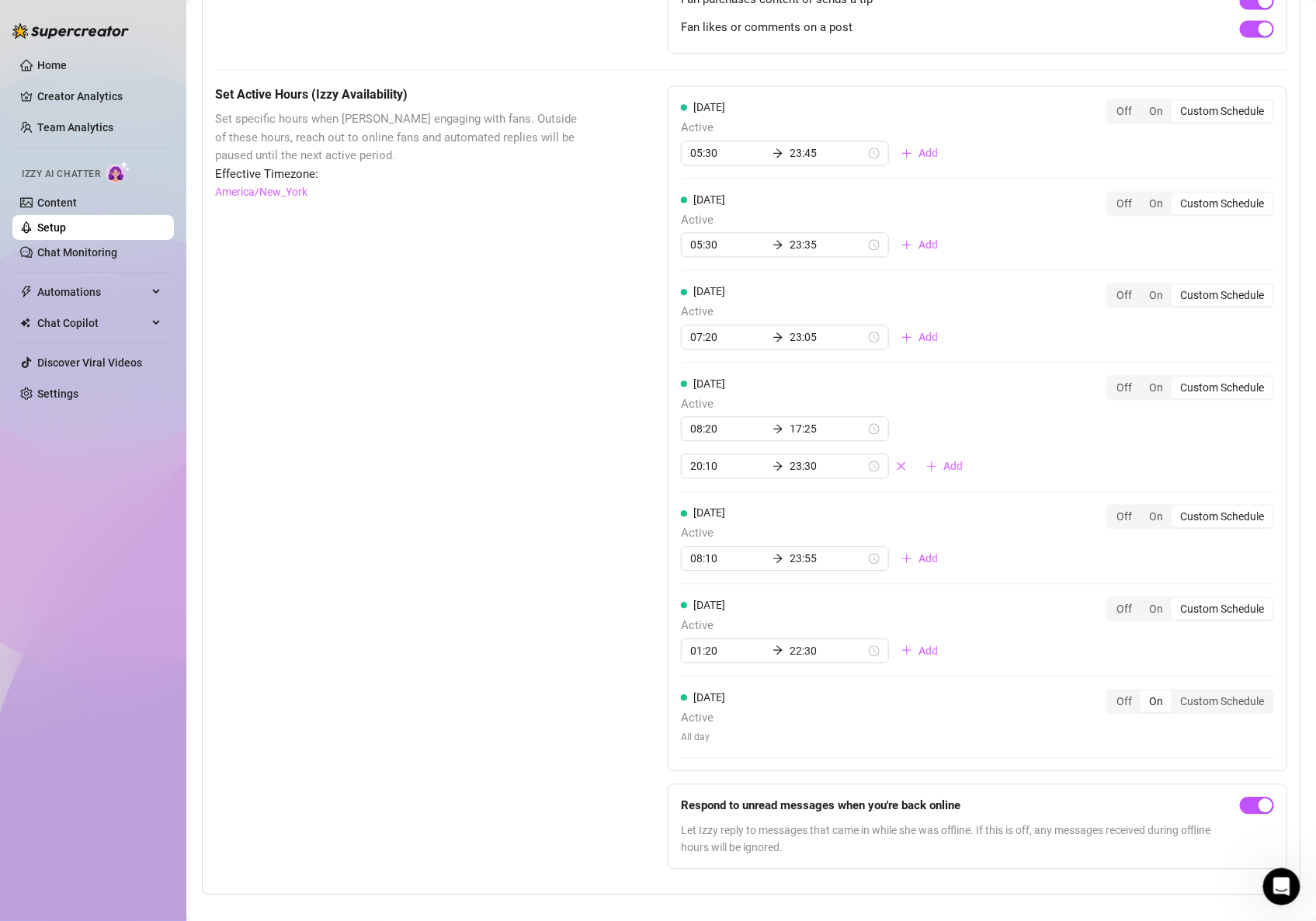
scroll to position [1173, 0]
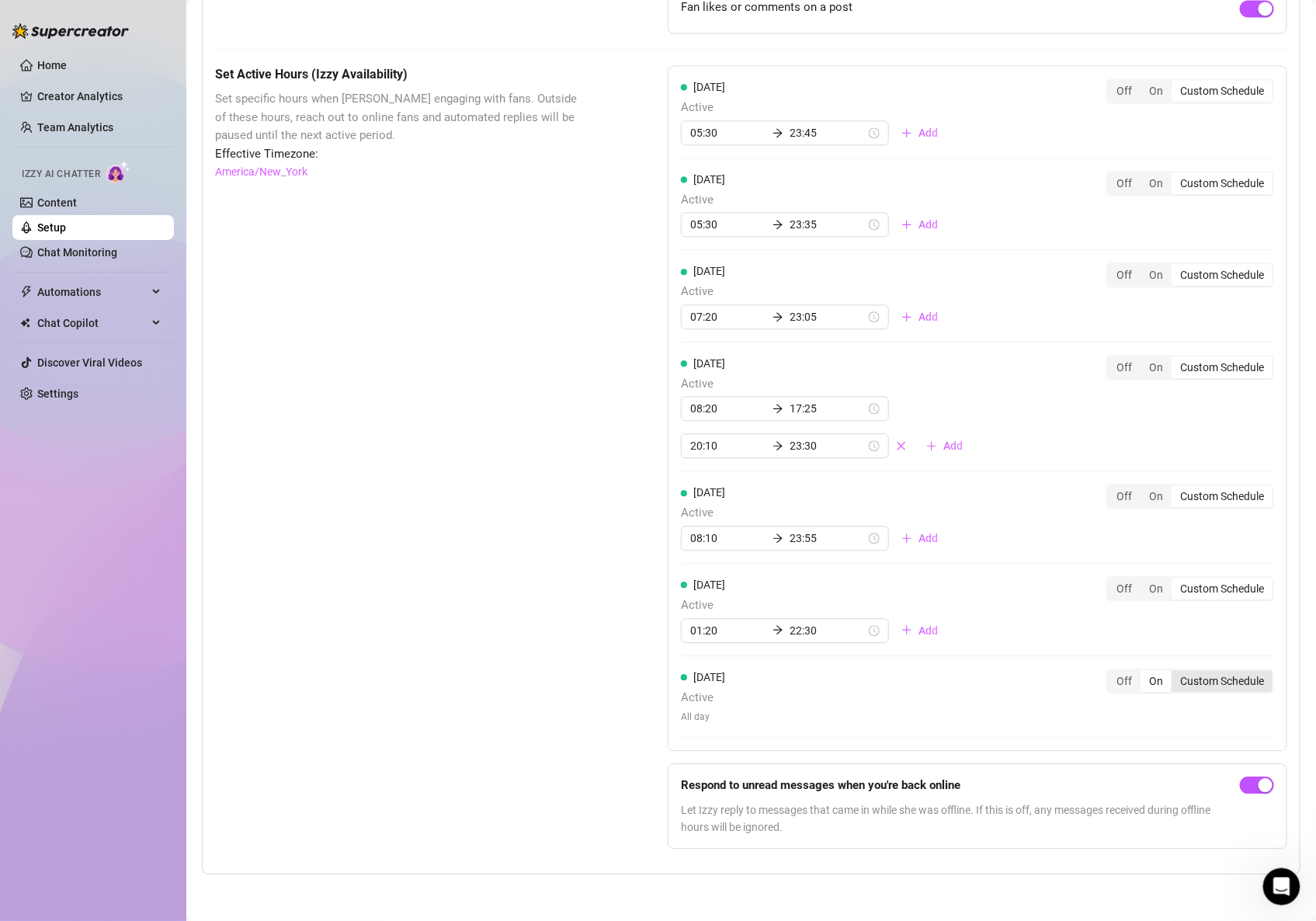
click at [1210, 682] on div "Custom Schedule" at bounding box center [1222, 680] width 101 height 22
click at [1176, 673] on input "Custom Schedule" at bounding box center [1176, 673] width 0 height 0
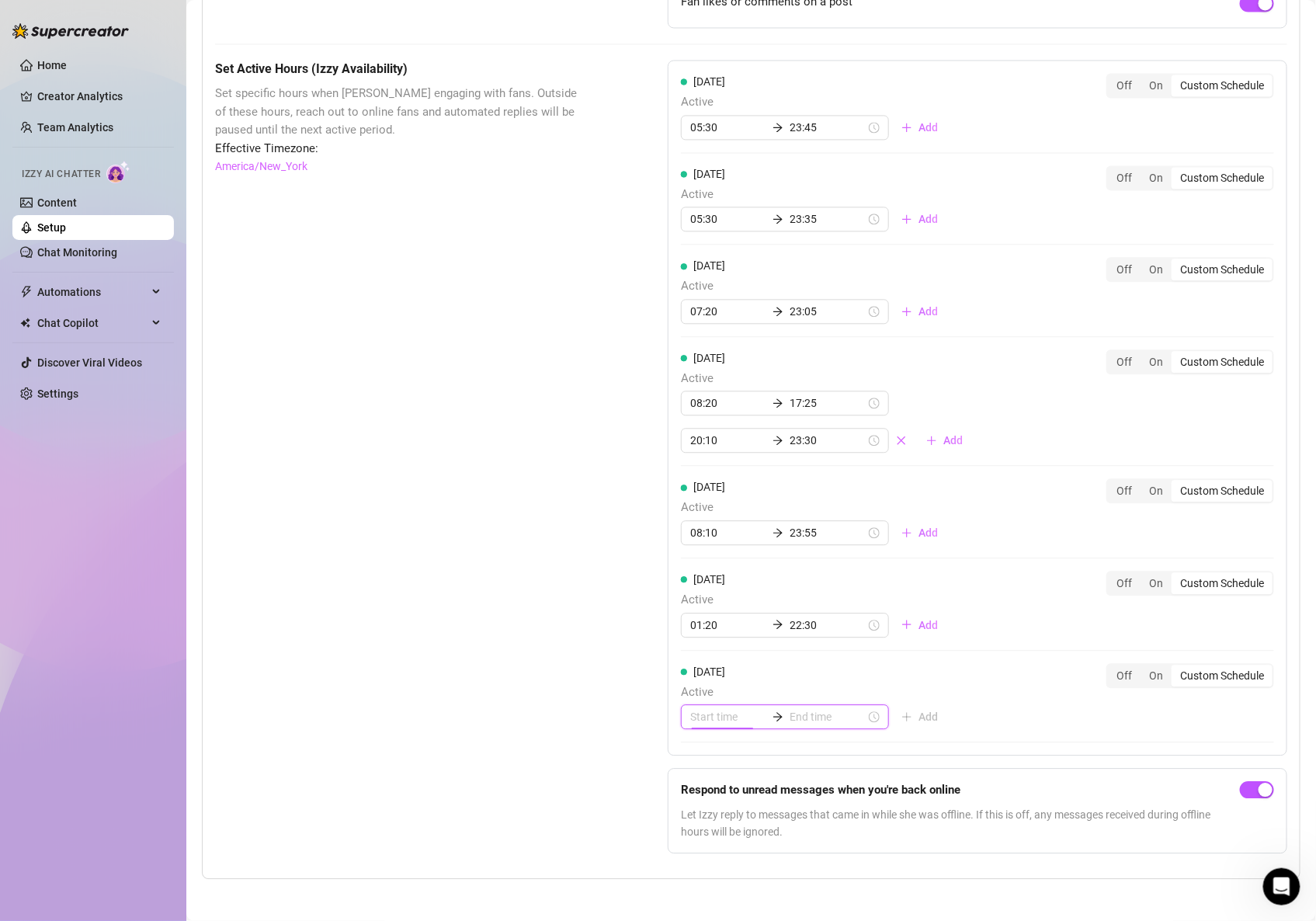
click at [741, 714] on input at bounding box center [729, 717] width 76 height 17
type input "00:35"
type input "03:00"
click at [700, 557] on div "01" at bounding box center [698, 560] width 37 height 22
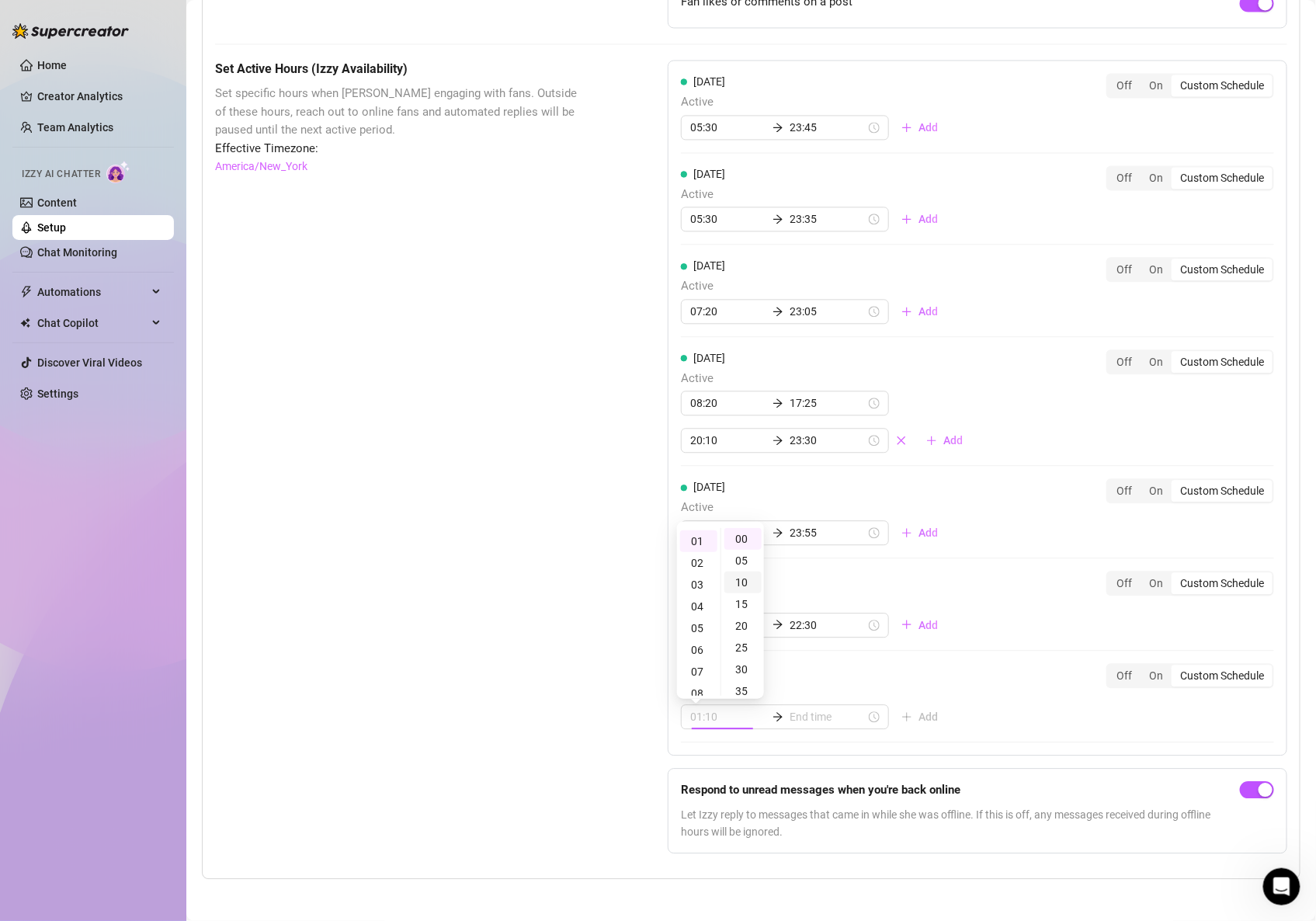
click at [740, 575] on div "10" at bounding box center [742, 582] width 37 height 22
type input "01:10"
click at [790, 718] on input at bounding box center [828, 717] width 76 height 17
type input "01:35"
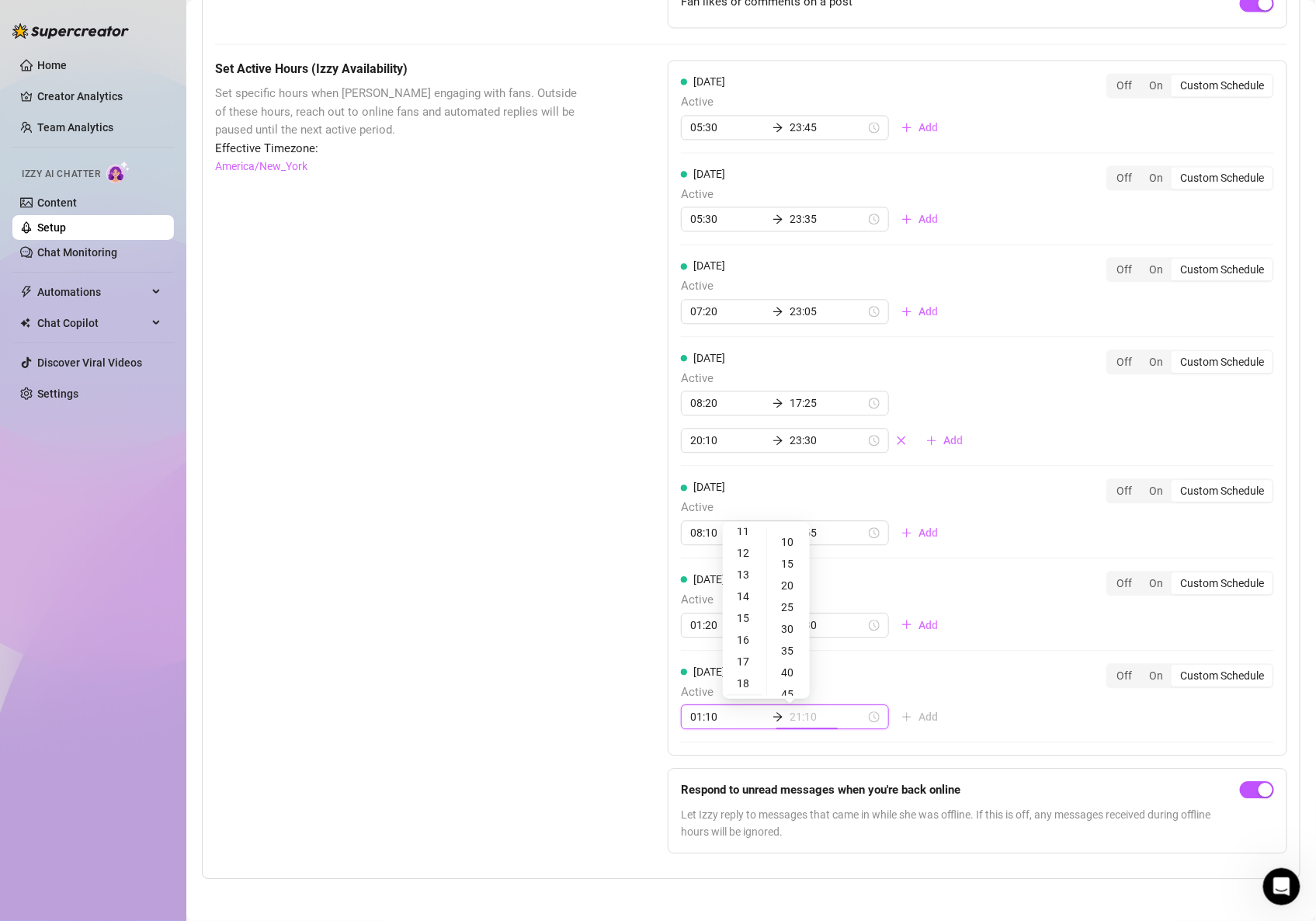
scroll to position [383, 0]
click at [745, 655] on div "23" at bounding box center [744, 655] width 37 height 22
click at [794, 672] on div "40" at bounding box center [788, 673] width 37 height 22
type input "23:40"
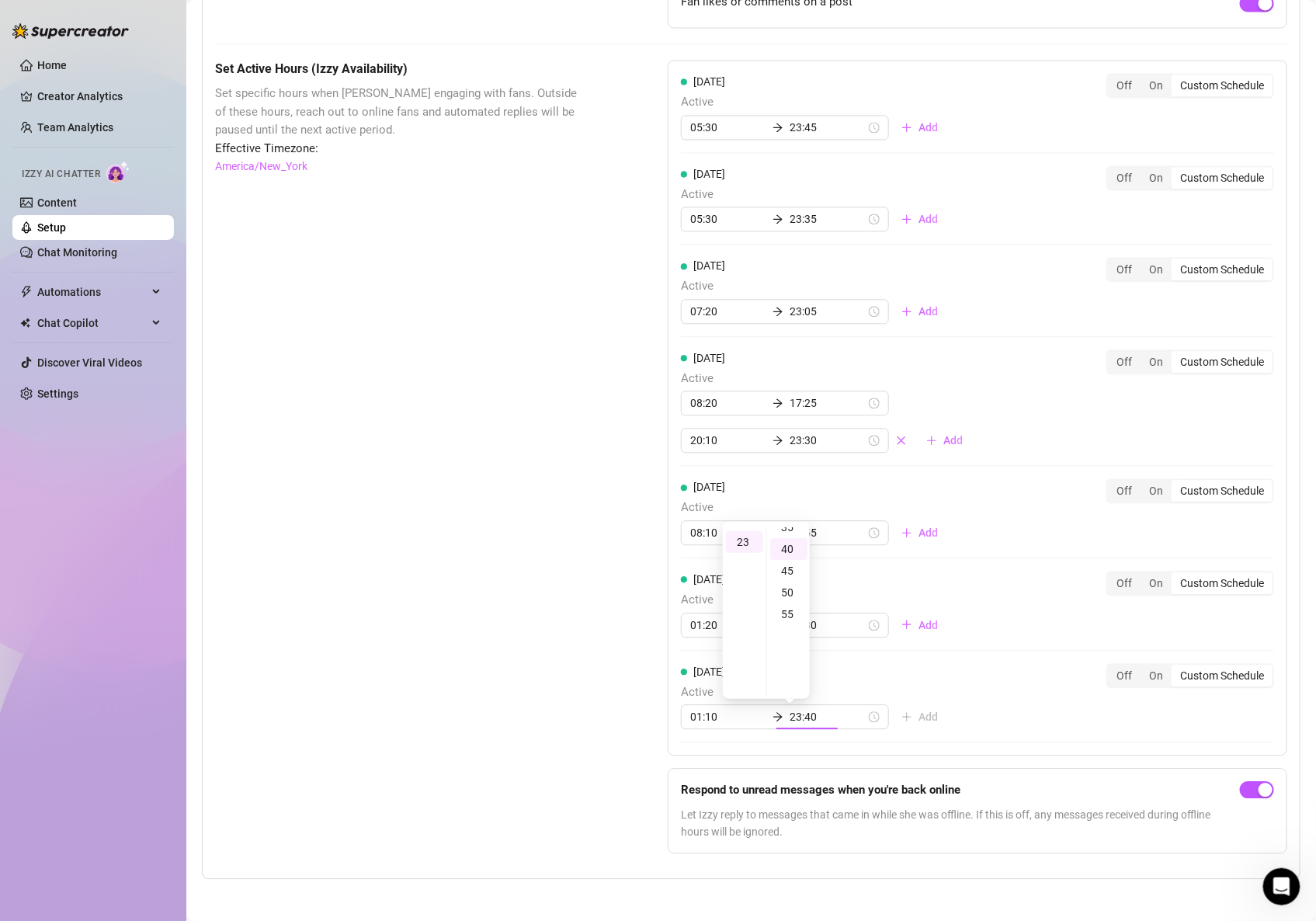
scroll to position [171, 0]
click at [1165, 725] on div "[DATE] Active 01:10 23:40 Add Off On Custom Schedule" at bounding box center [978, 703] width 594 height 80
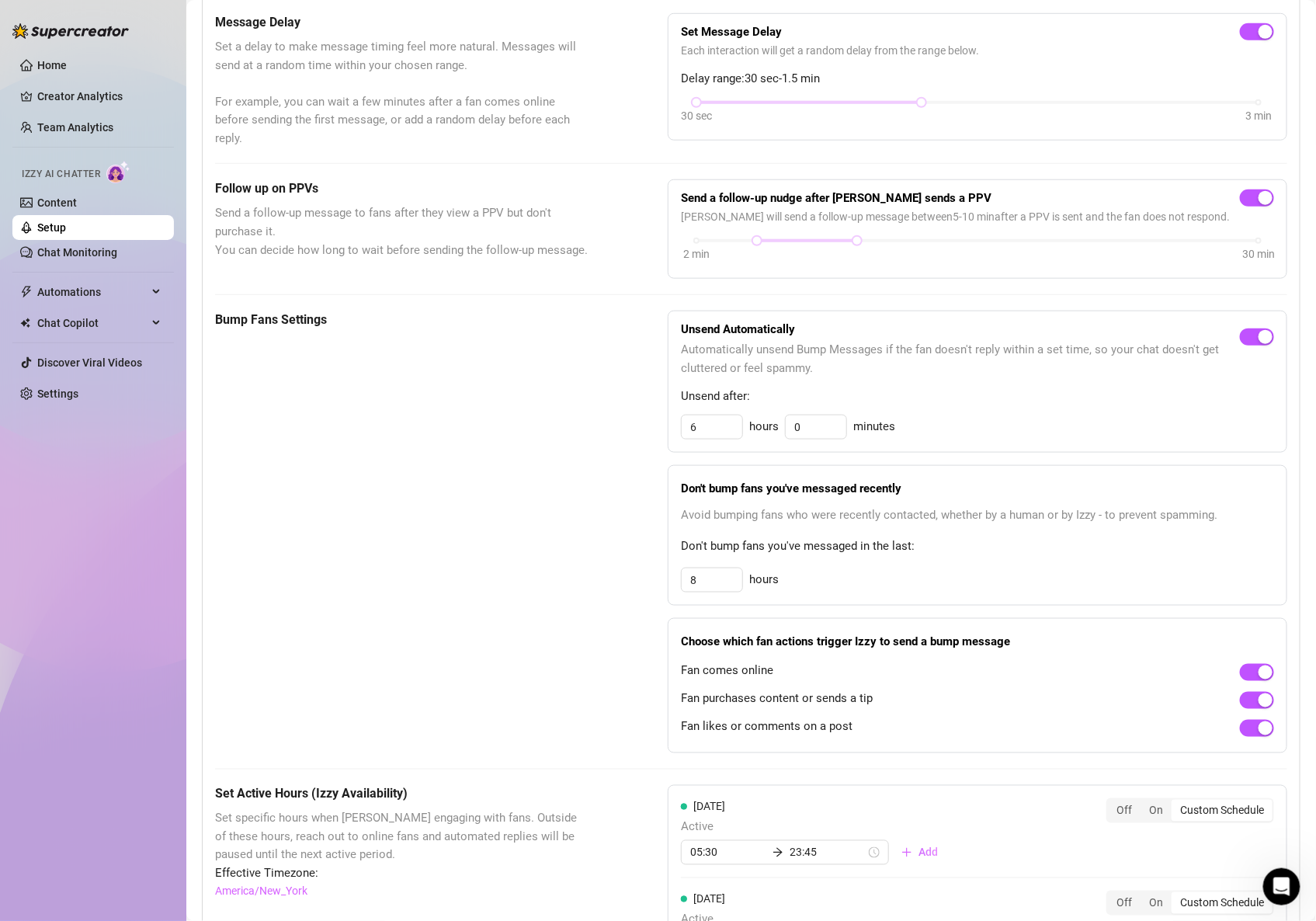
scroll to position [216, 0]
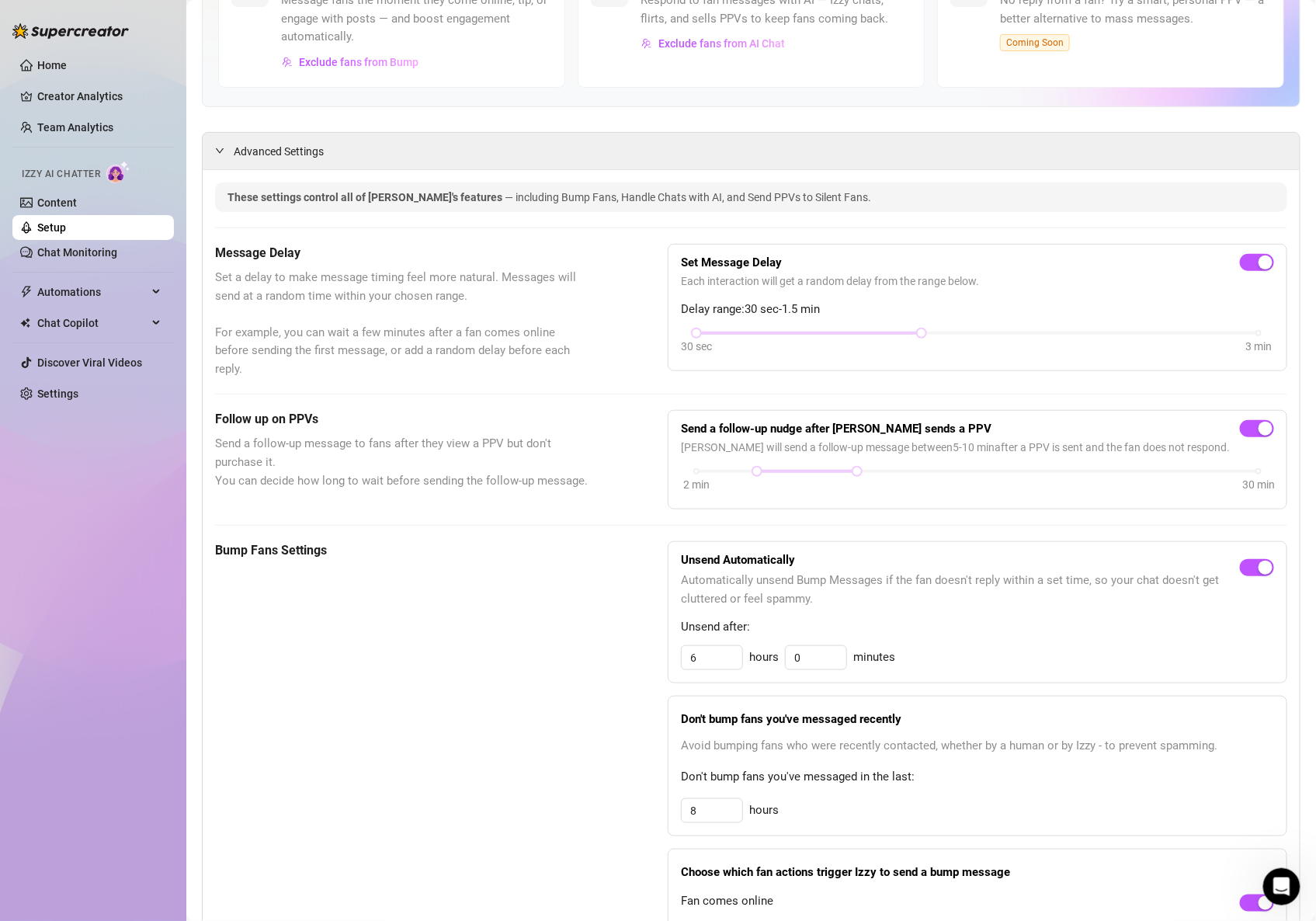
click at [290, 420] on h5 "Follow up on PPVs" at bounding box center [402, 420] width 375 height 19
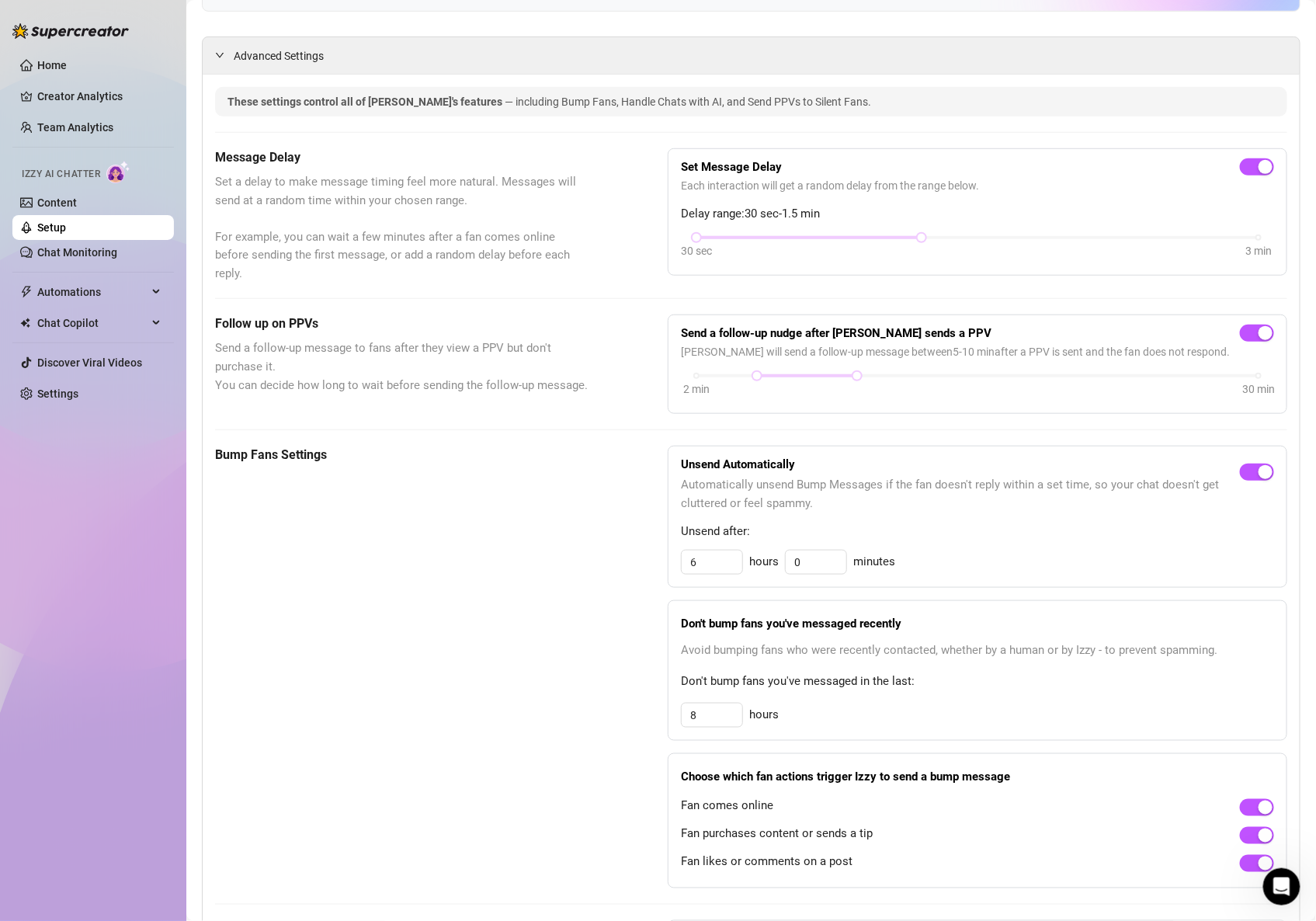
scroll to position [0, 0]
